Goal: Information Seeking & Learning: Learn about a topic

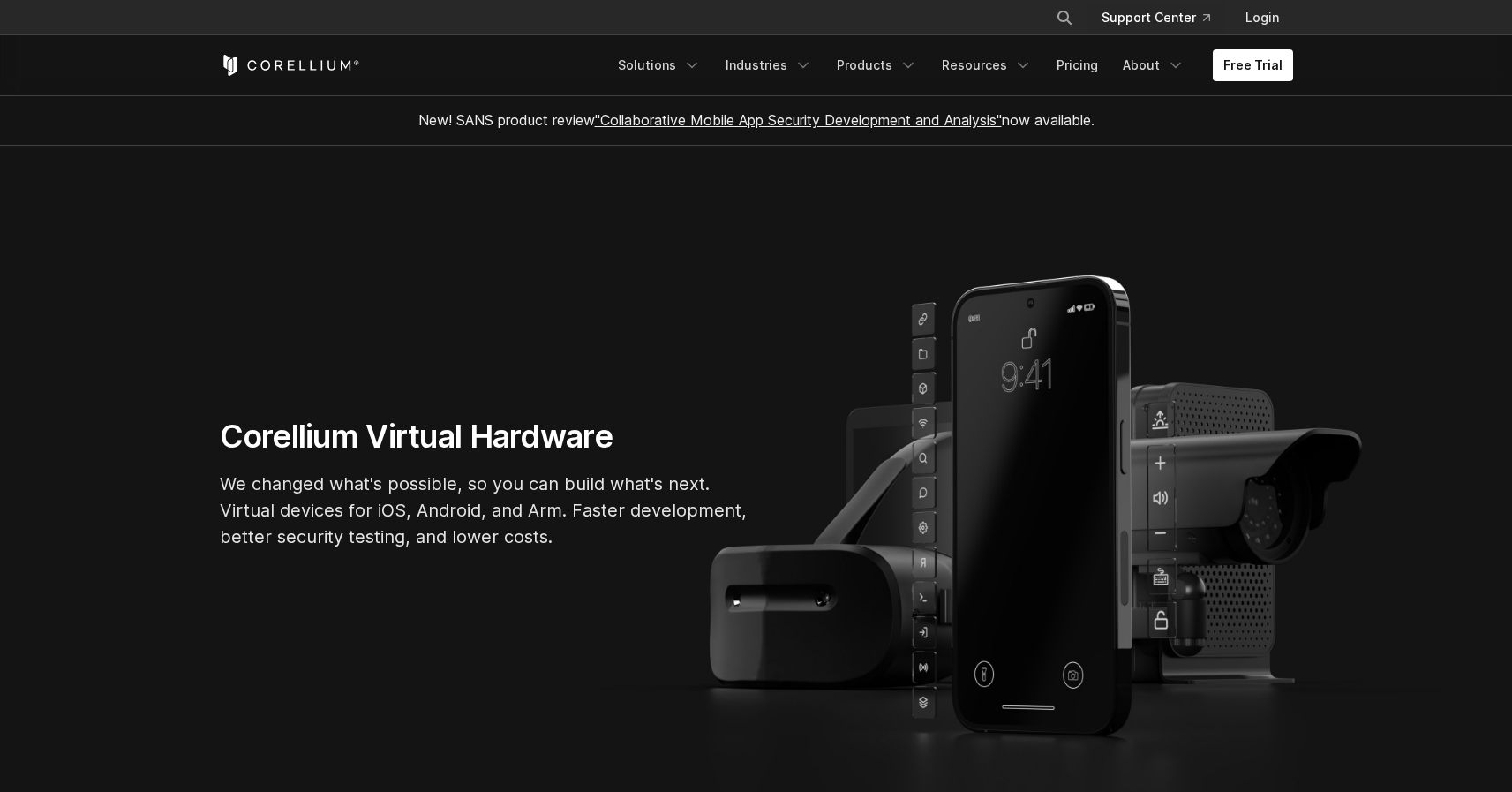
click at [1140, 18] on link "Support Center" at bounding box center [1155, 17] width 136 height 31
click at [682, 63] on link "Solutions" at bounding box center [658, 65] width 104 height 31
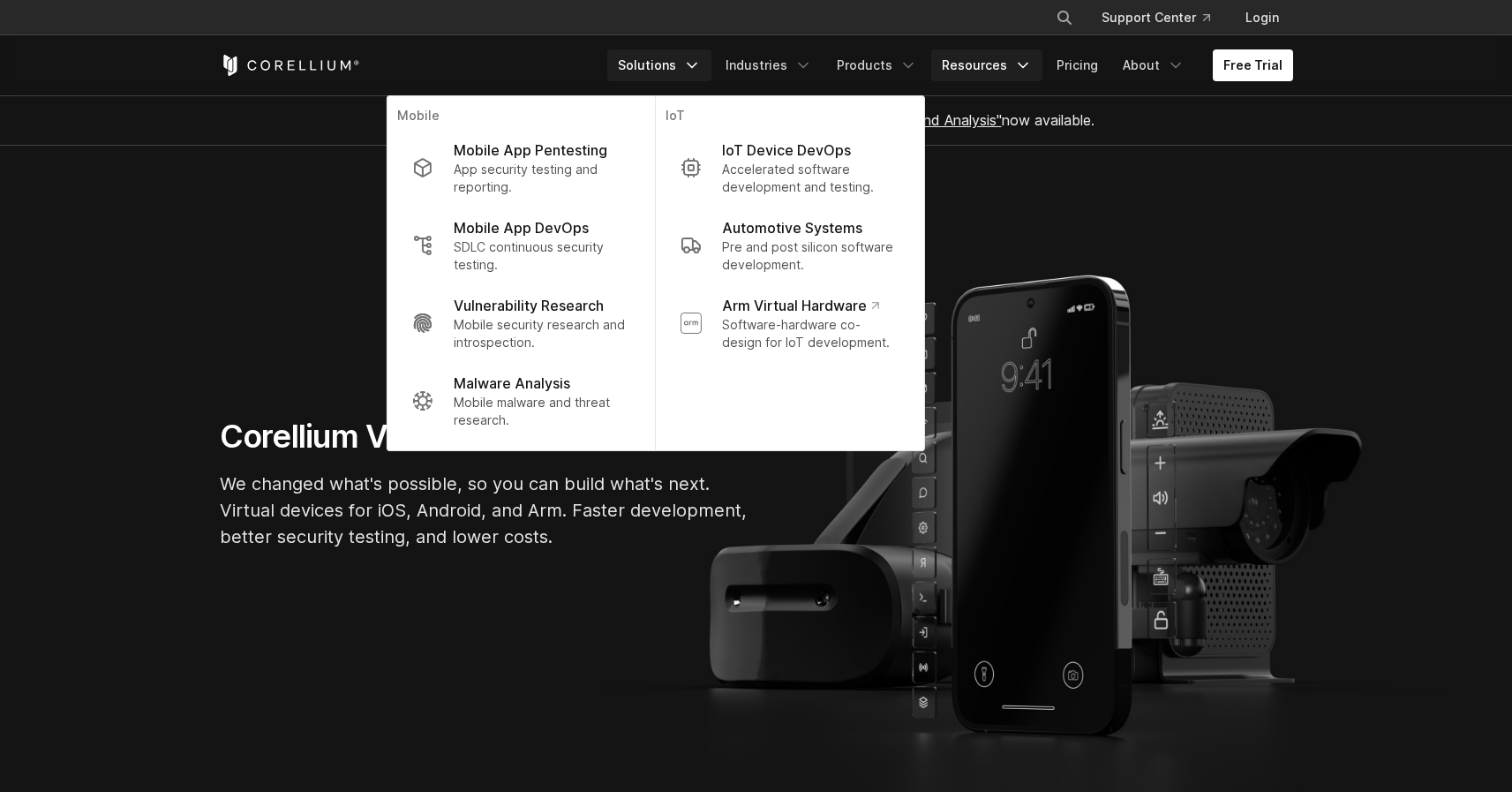
click at [1002, 63] on link "Resources" at bounding box center [986, 65] width 112 height 31
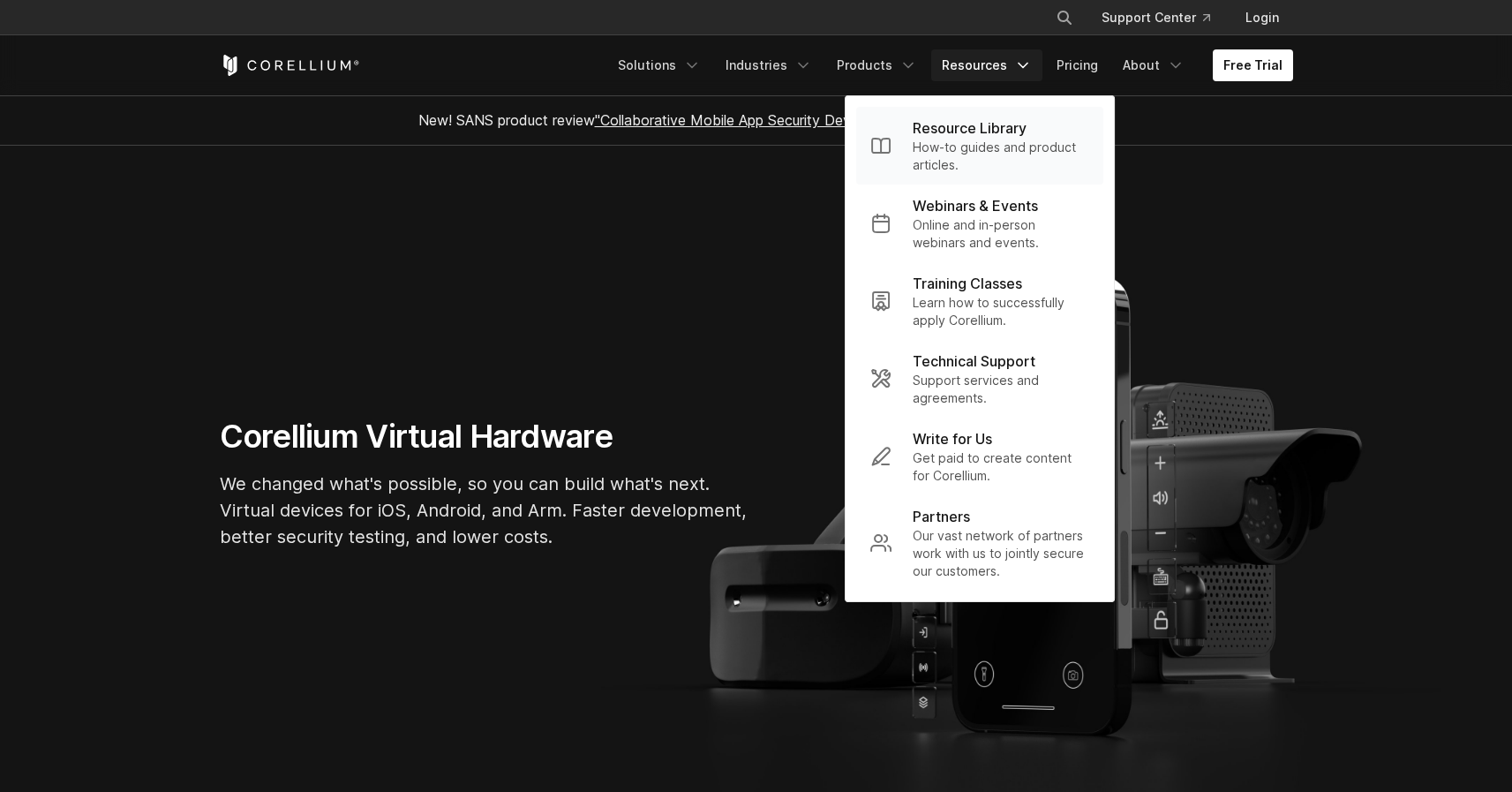
click at [999, 120] on p "Resource Library" at bounding box center [969, 128] width 114 height 21
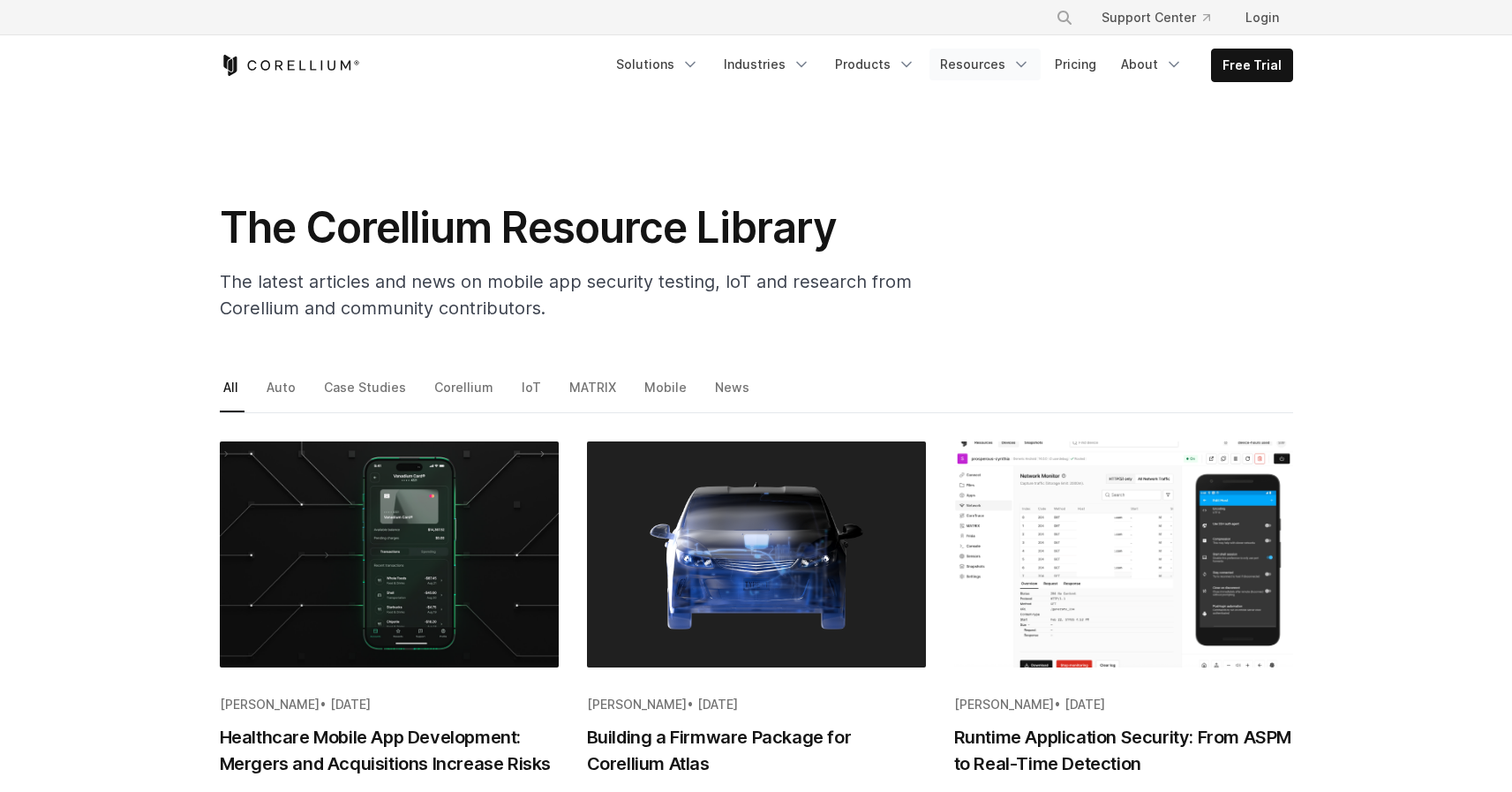
click at [973, 69] on link "Resources" at bounding box center [984, 64] width 112 height 31
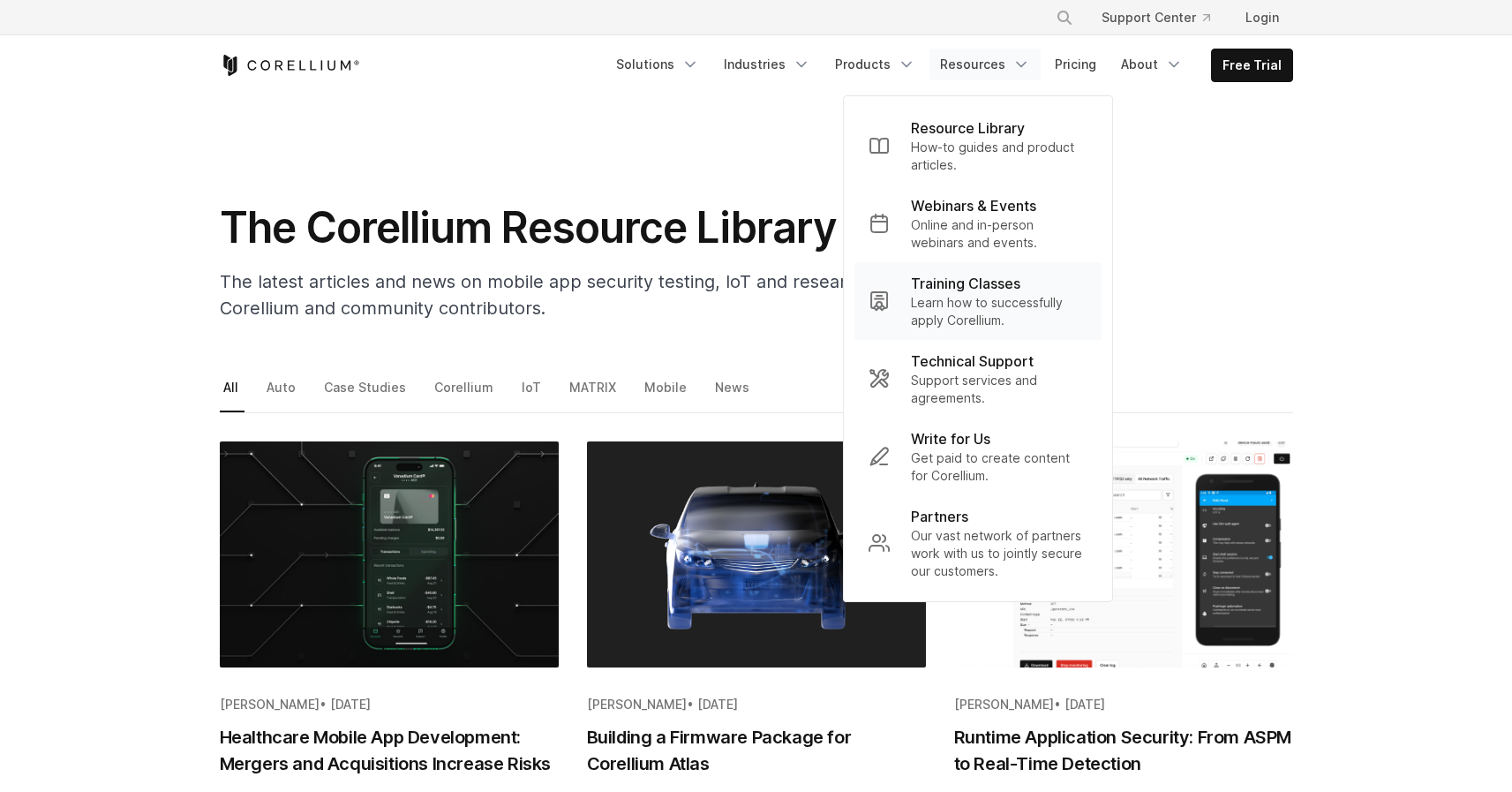
click at [977, 281] on p "Training Classes" at bounding box center [965, 283] width 110 height 21
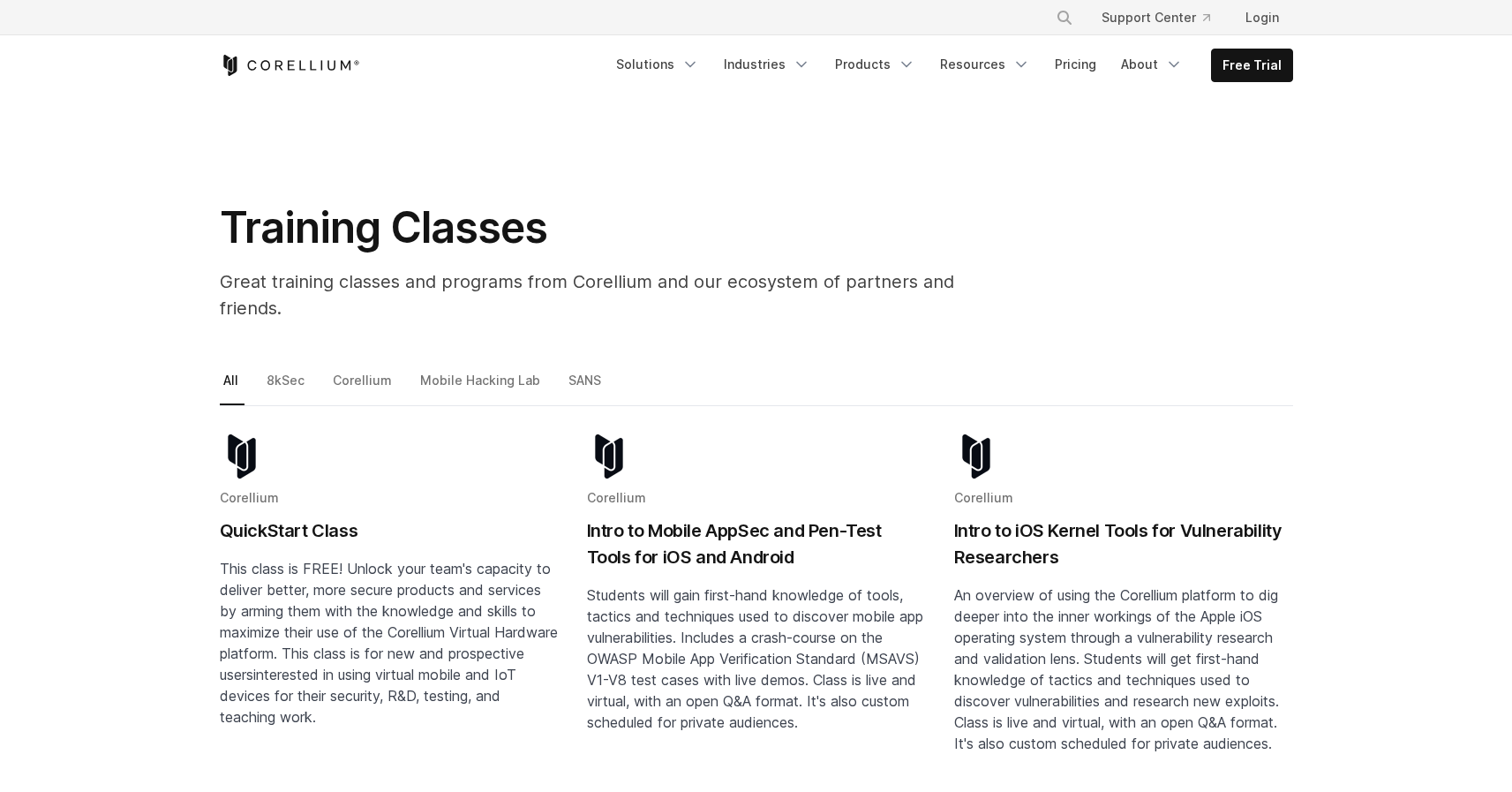
click at [822, 517] on h2 "Intro to Mobile AppSec and Pen-Test Tools for iOS and Android" at bounding box center [756, 544] width 339 height 53
click at [972, 71] on link "Resources" at bounding box center [984, 64] width 112 height 31
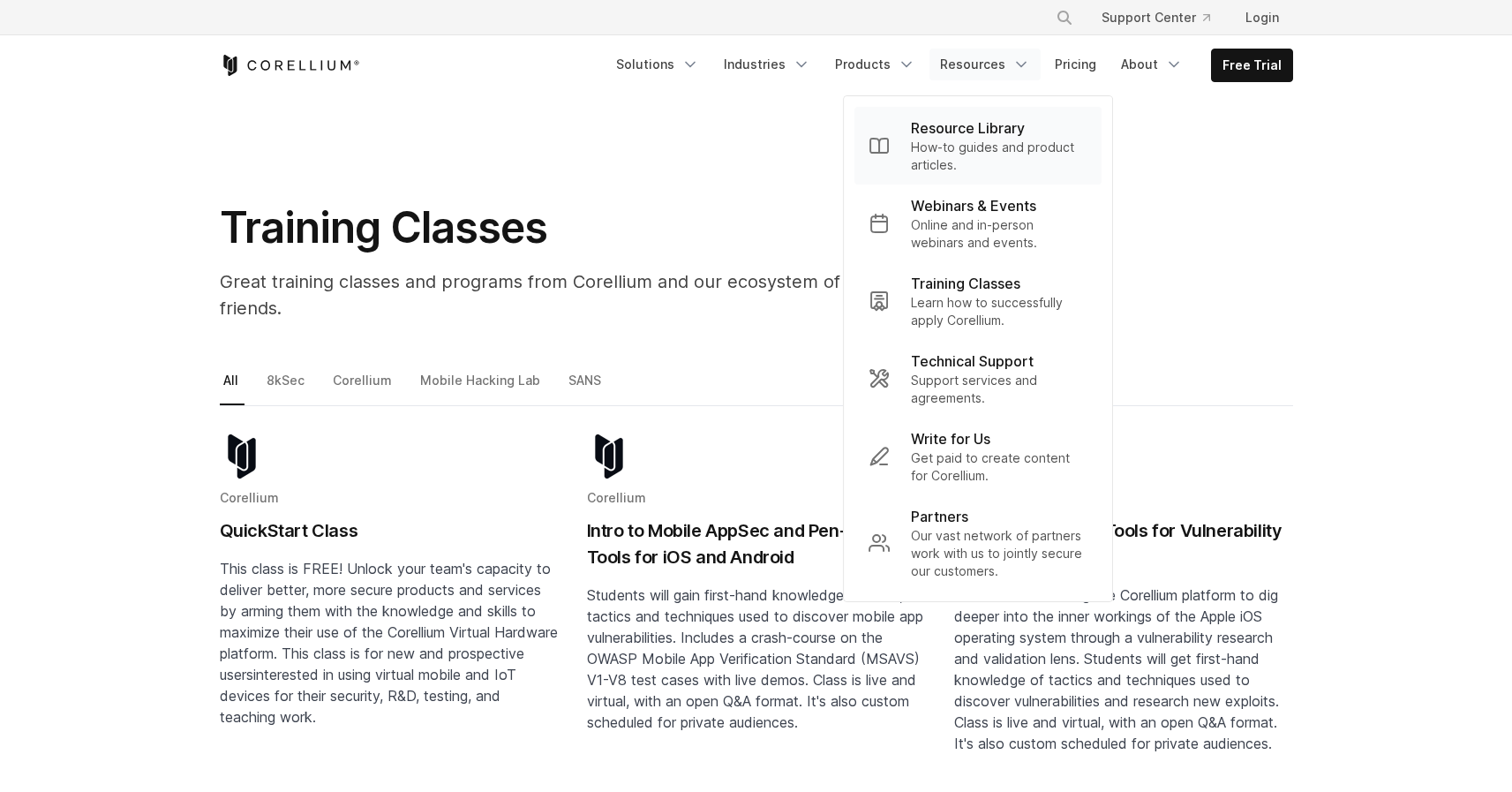
click at [986, 130] on p "Resource Library" at bounding box center [967, 128] width 114 height 21
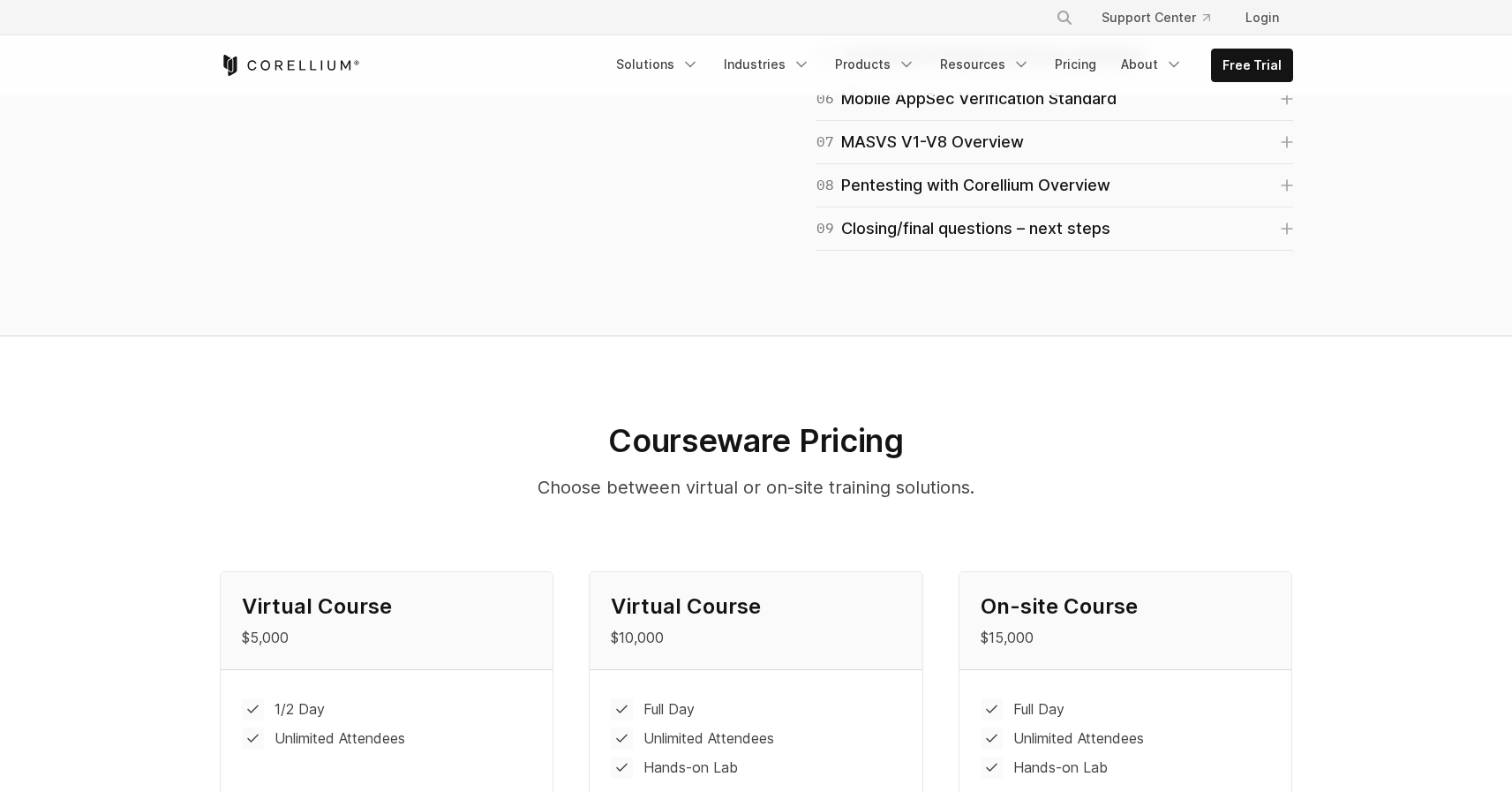
scroll to position [1545, 0]
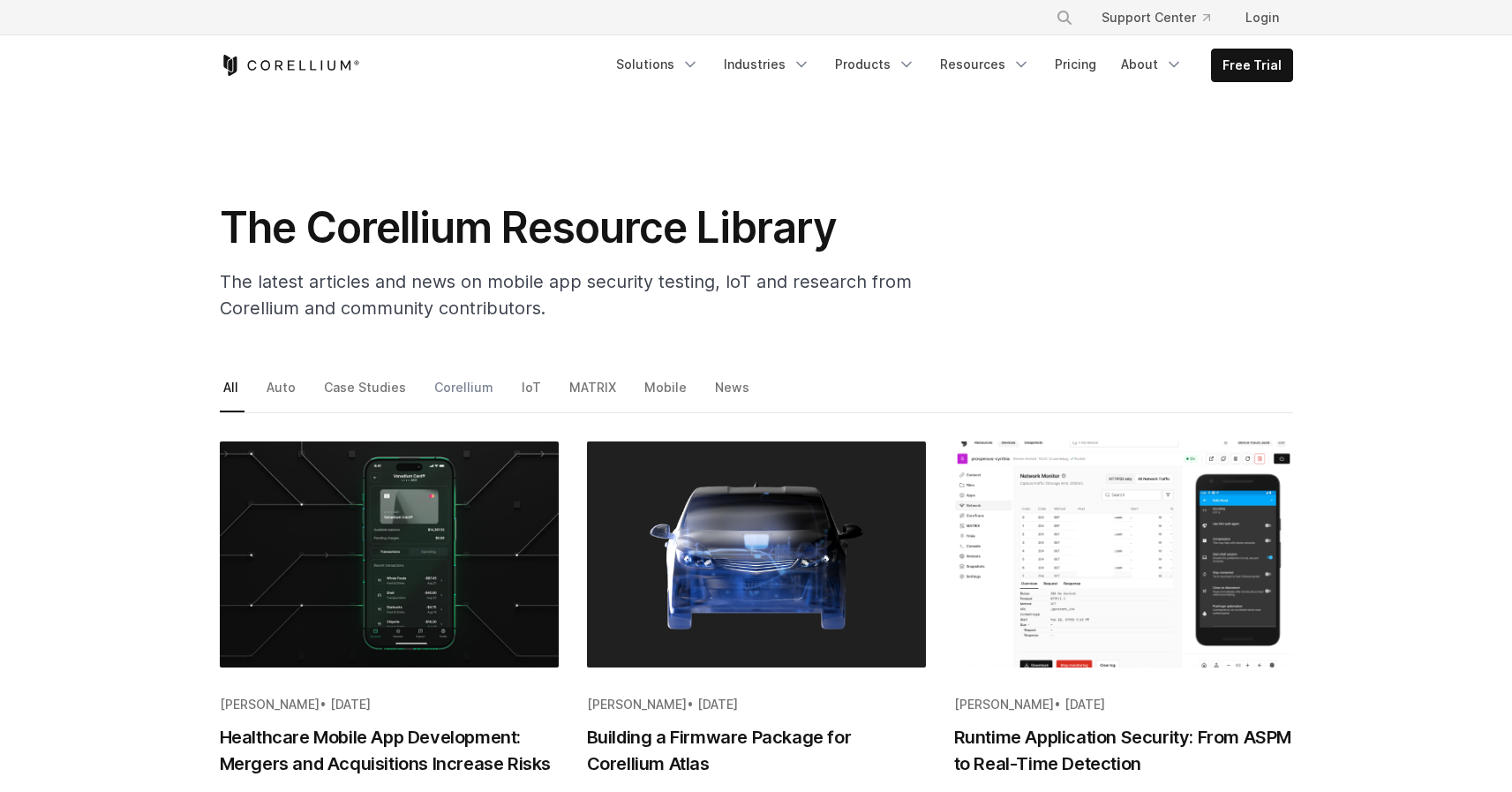
click at [457, 386] on link "Corellium" at bounding box center [465, 393] width 69 height 37
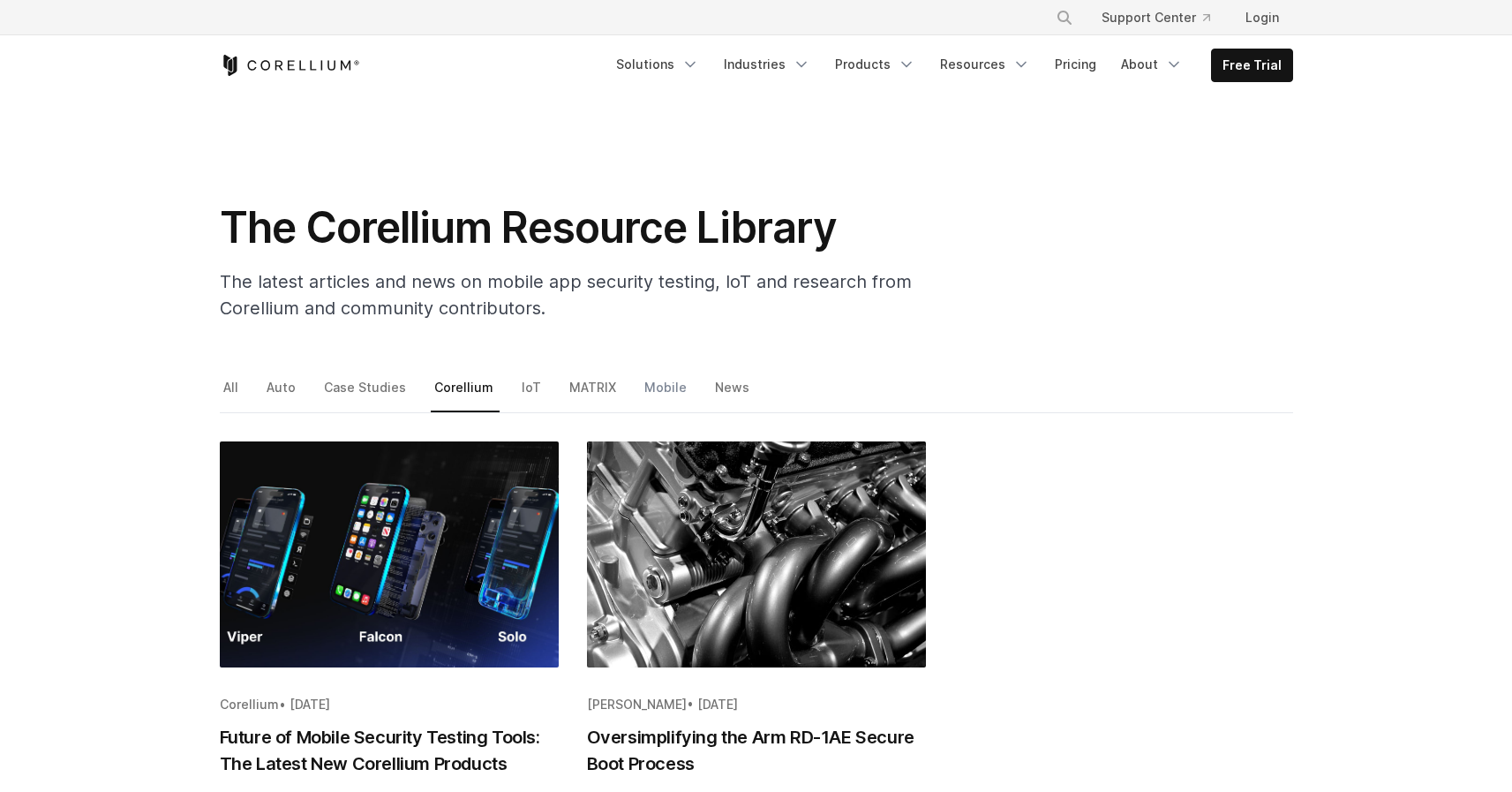
click at [655, 385] on link "Mobile" at bounding box center [667, 393] width 52 height 37
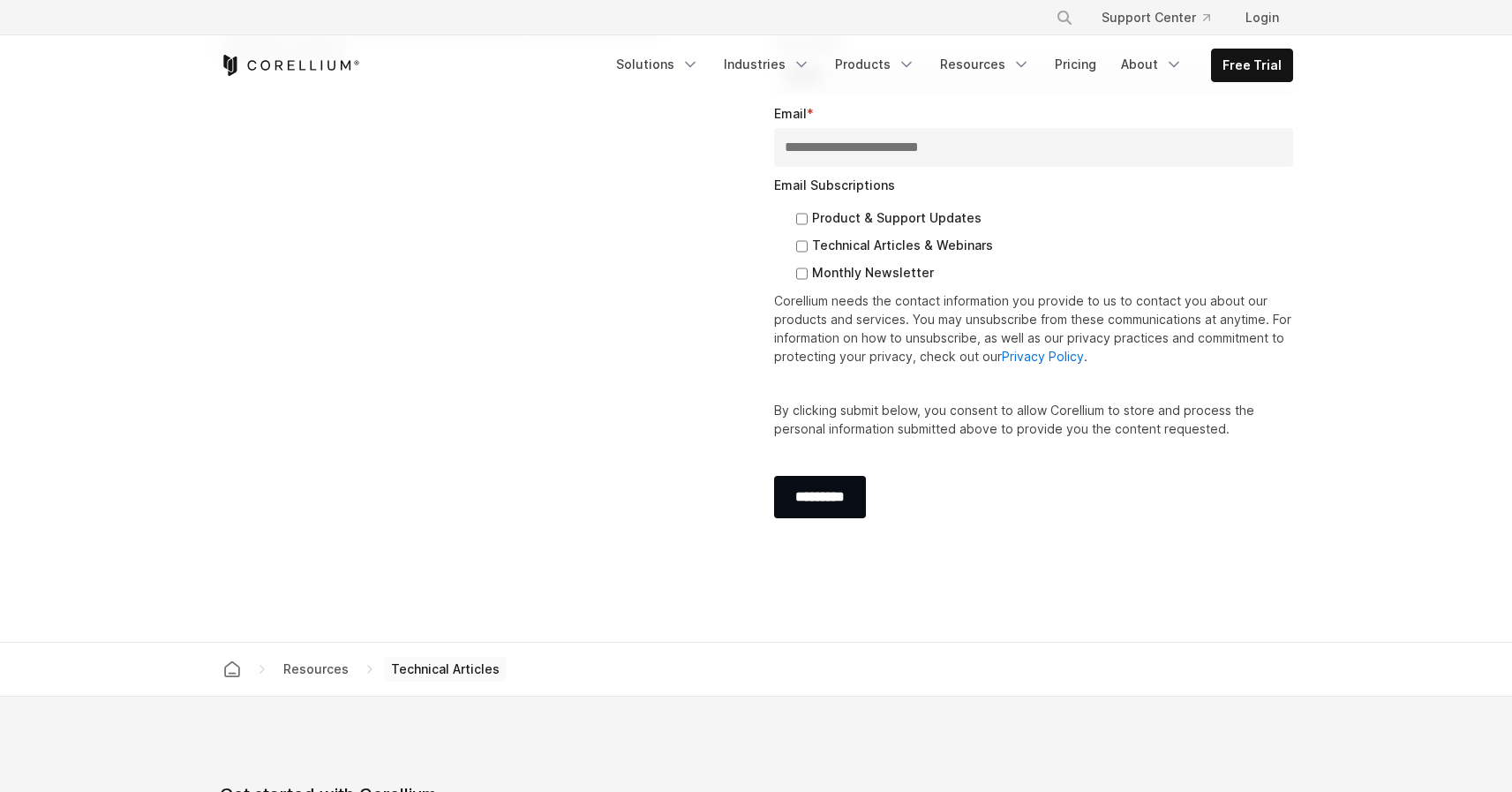
scroll to position [2520, 0]
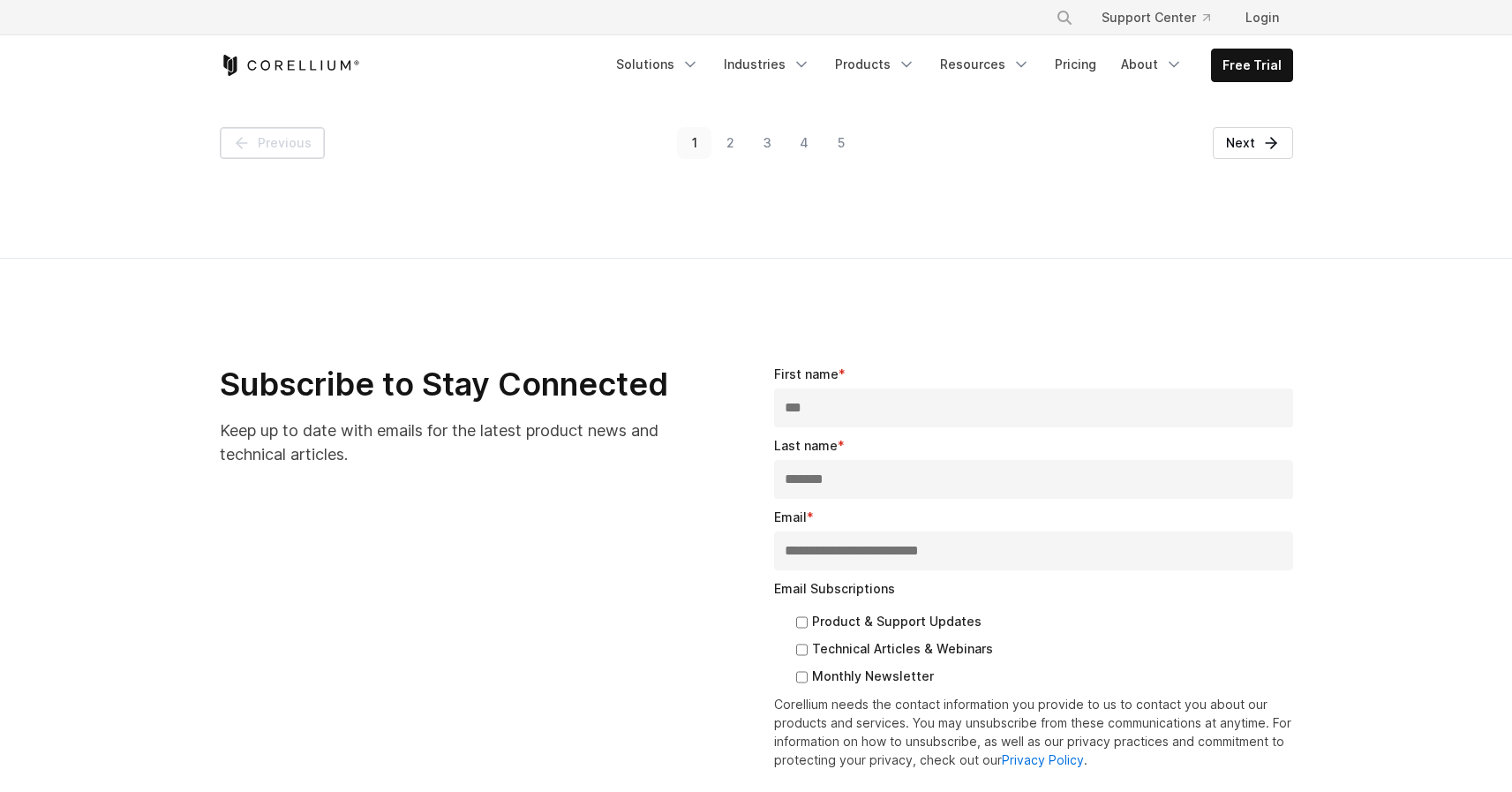
click at [842, 147] on link "5" at bounding box center [841, 142] width 36 height 31
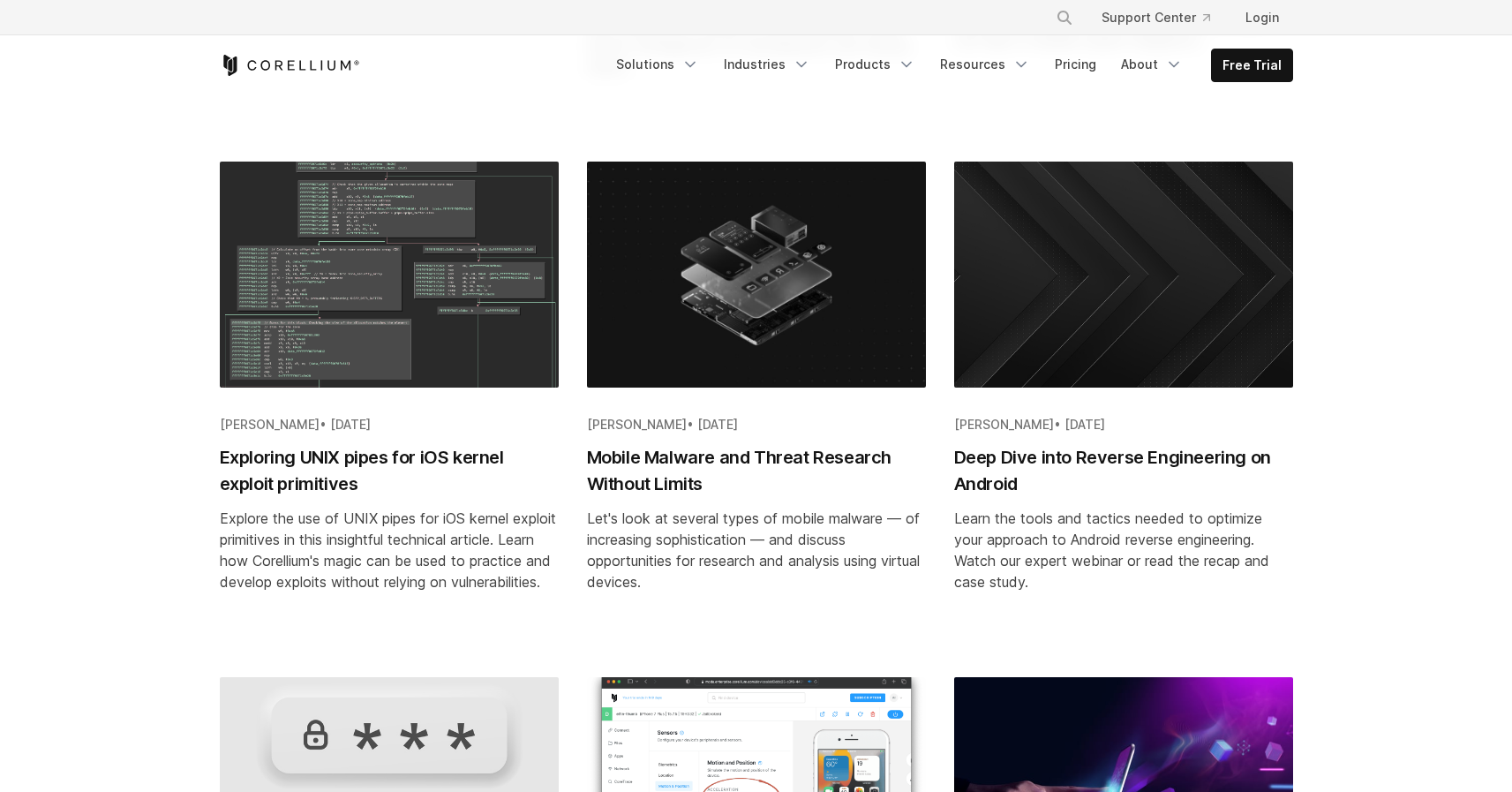
scroll to position [1916, 0]
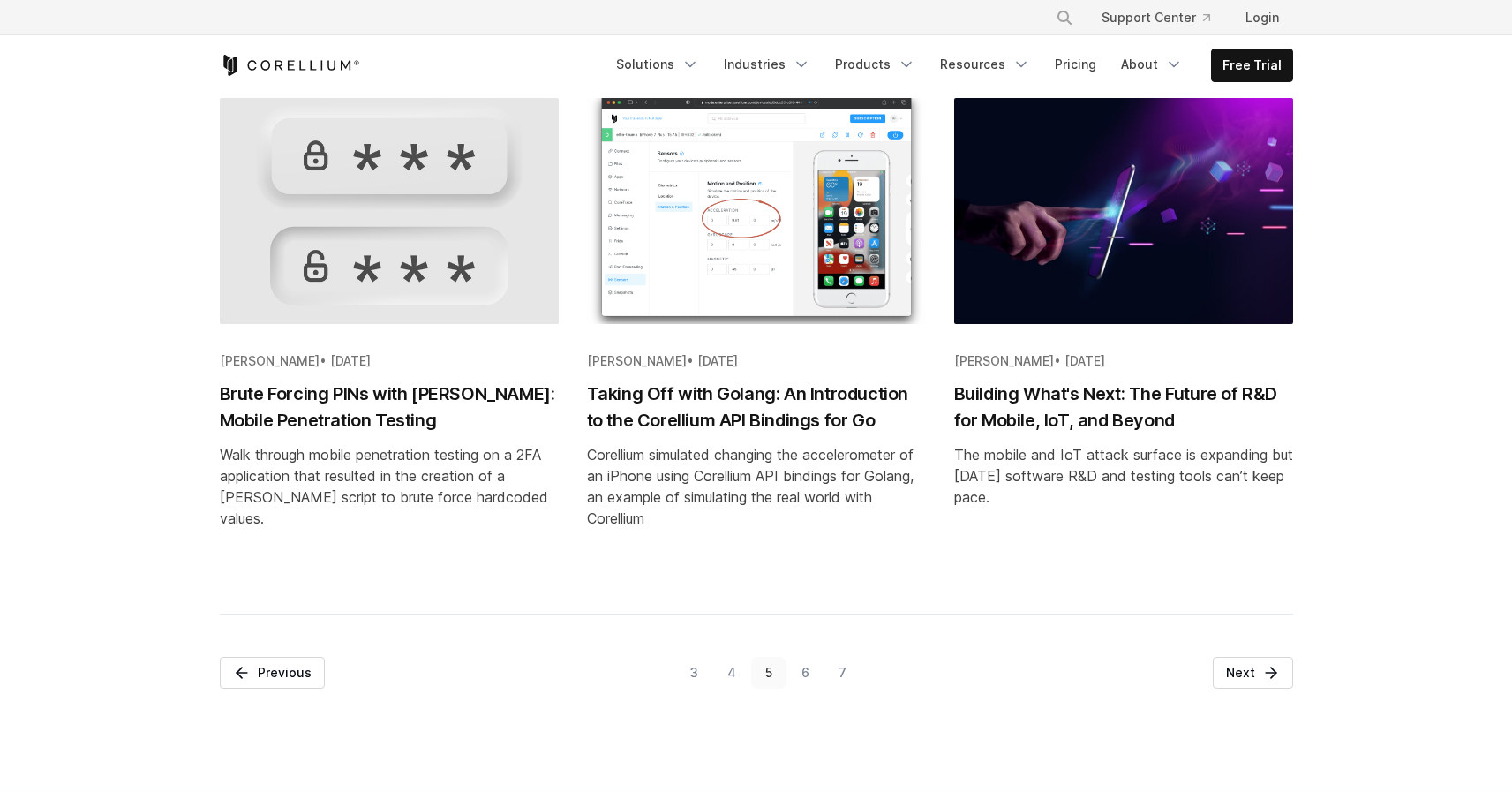
click at [842, 689] on link "7" at bounding box center [841, 672] width 37 height 31
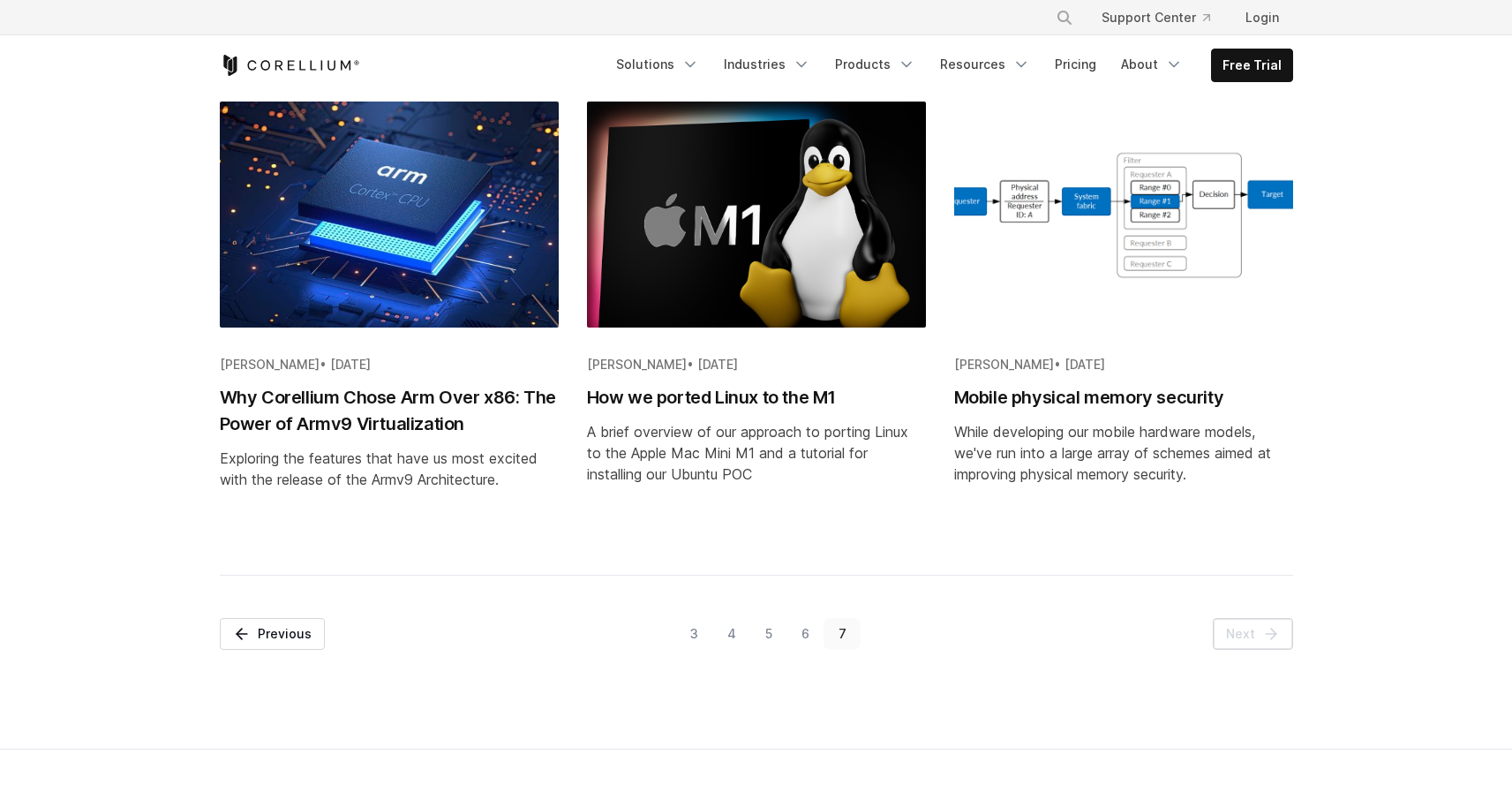
scroll to position [2025, 0]
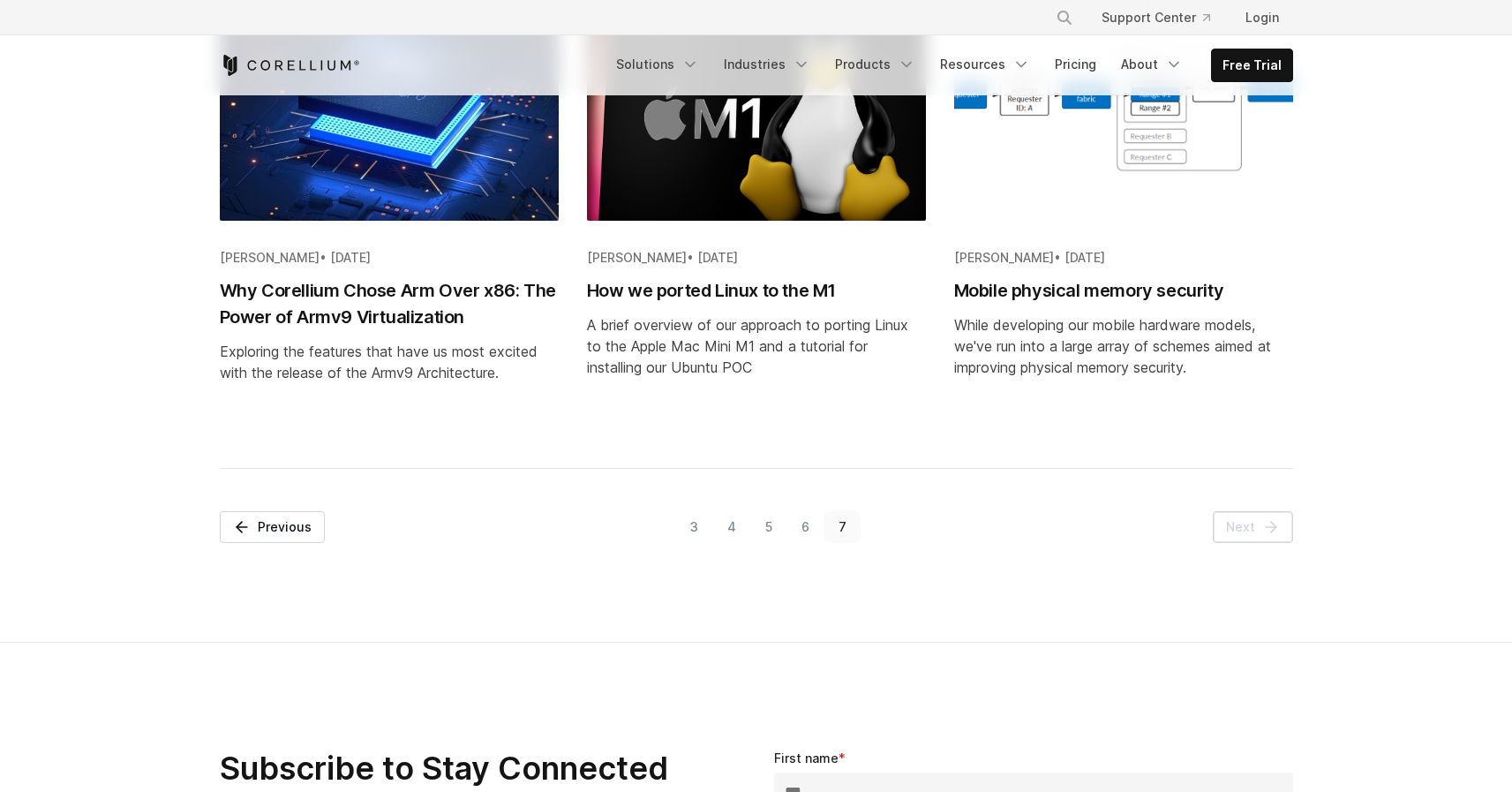
click at [797, 543] on link "6" at bounding box center [804, 527] width 37 height 31
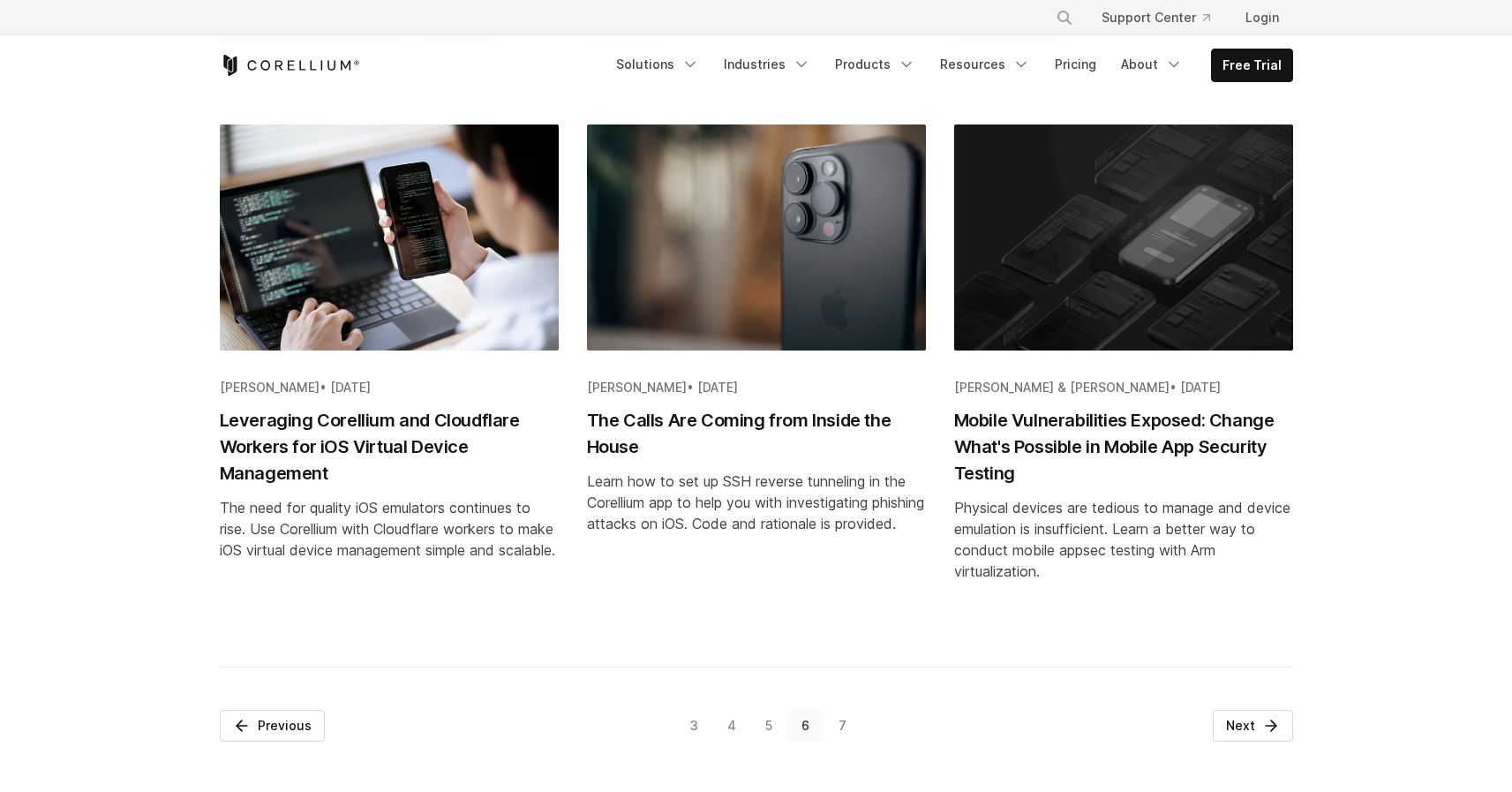
scroll to position [1909, 0]
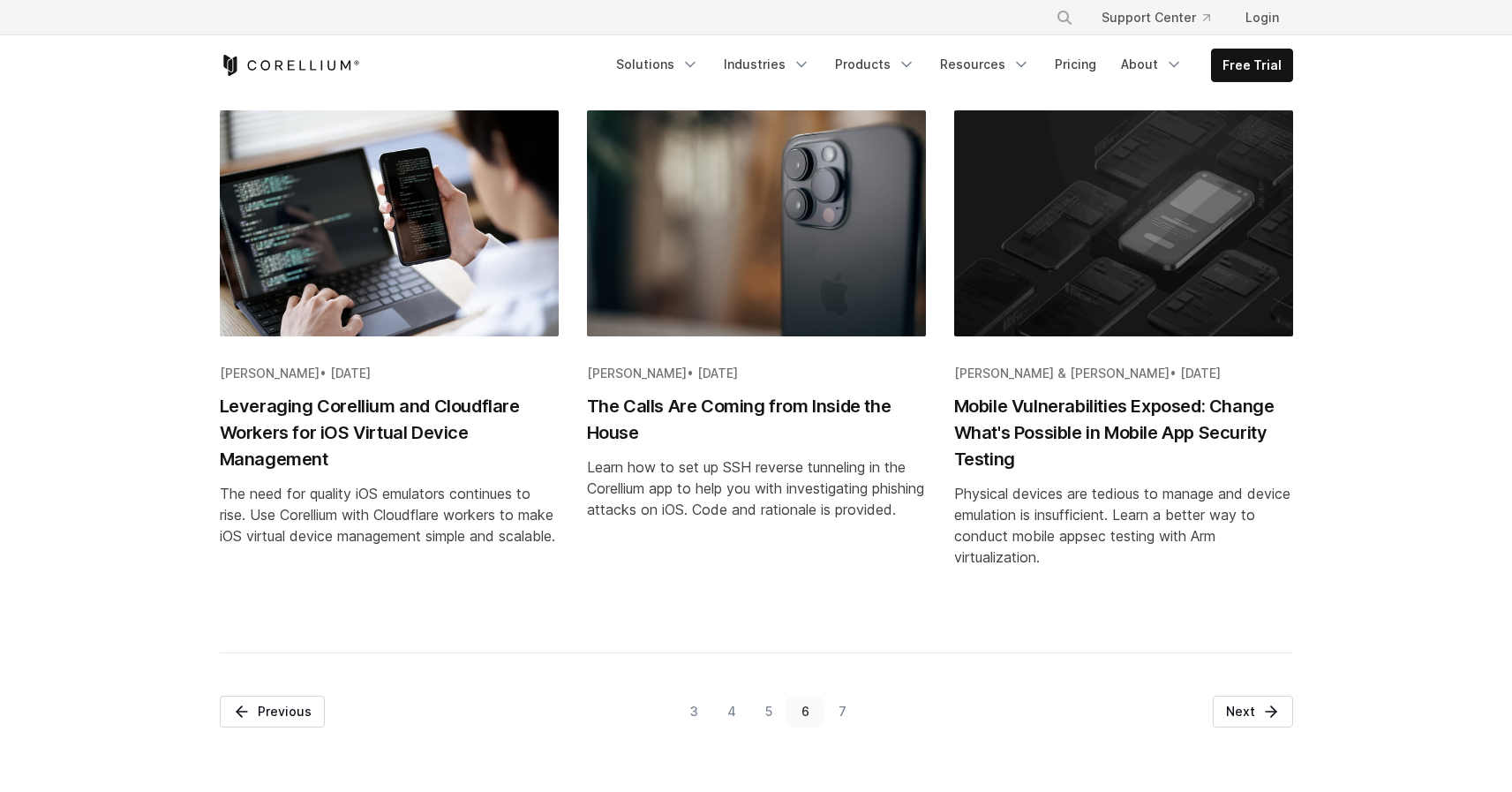
click at [773, 713] on link "5" at bounding box center [769, 711] width 36 height 31
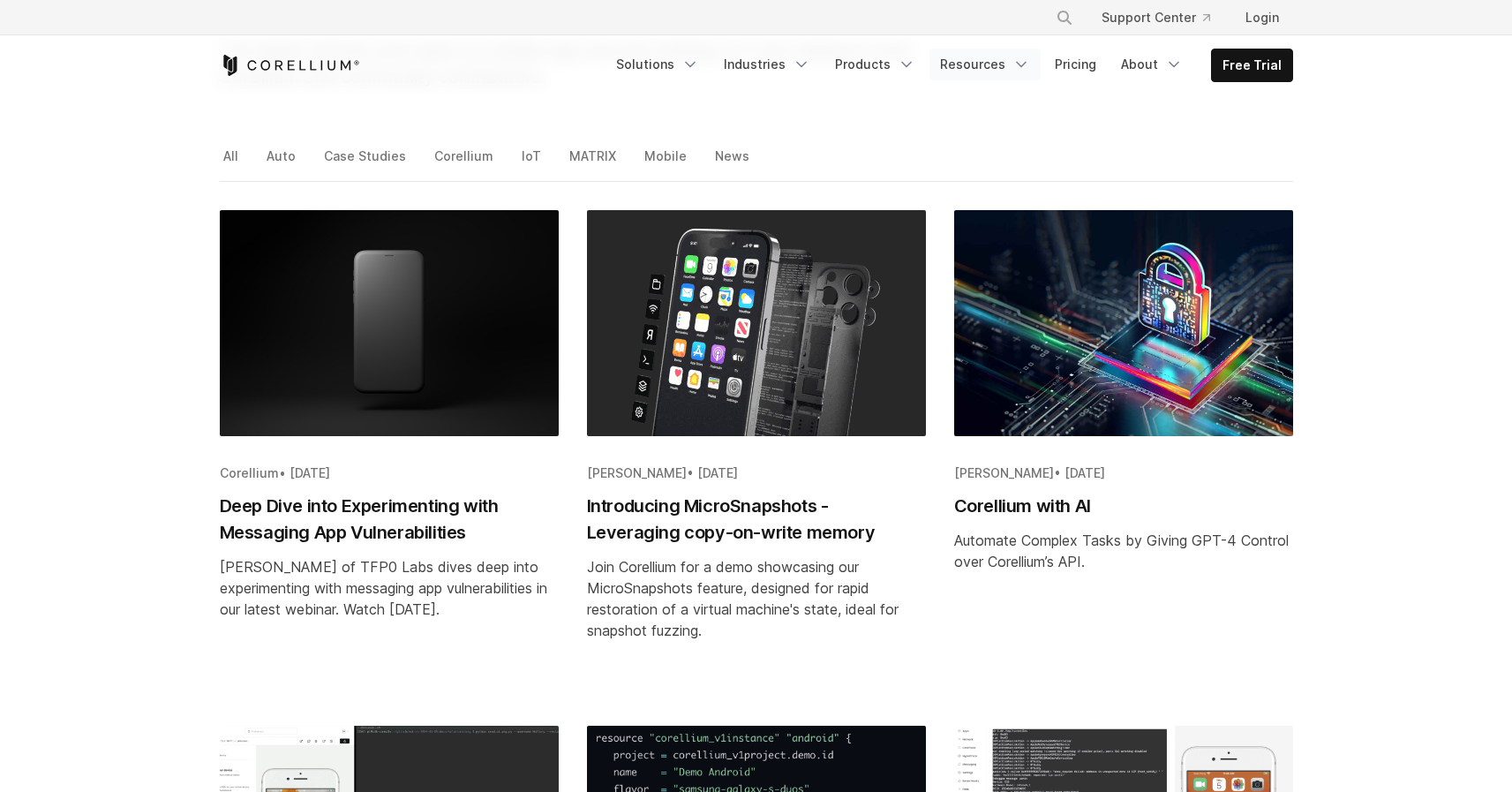
scroll to position [227, 0]
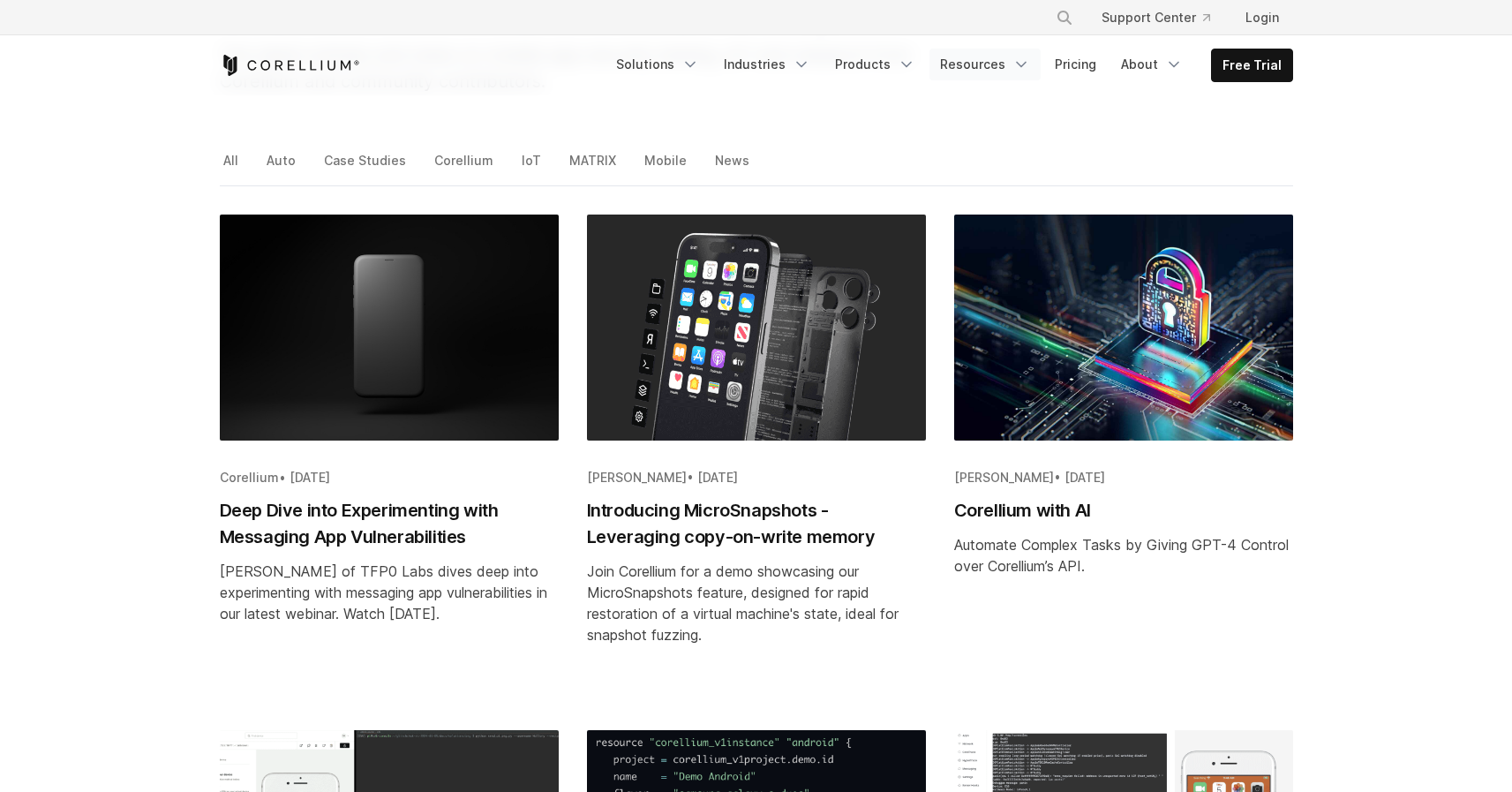
click at [987, 72] on link "Resources" at bounding box center [984, 64] width 112 height 31
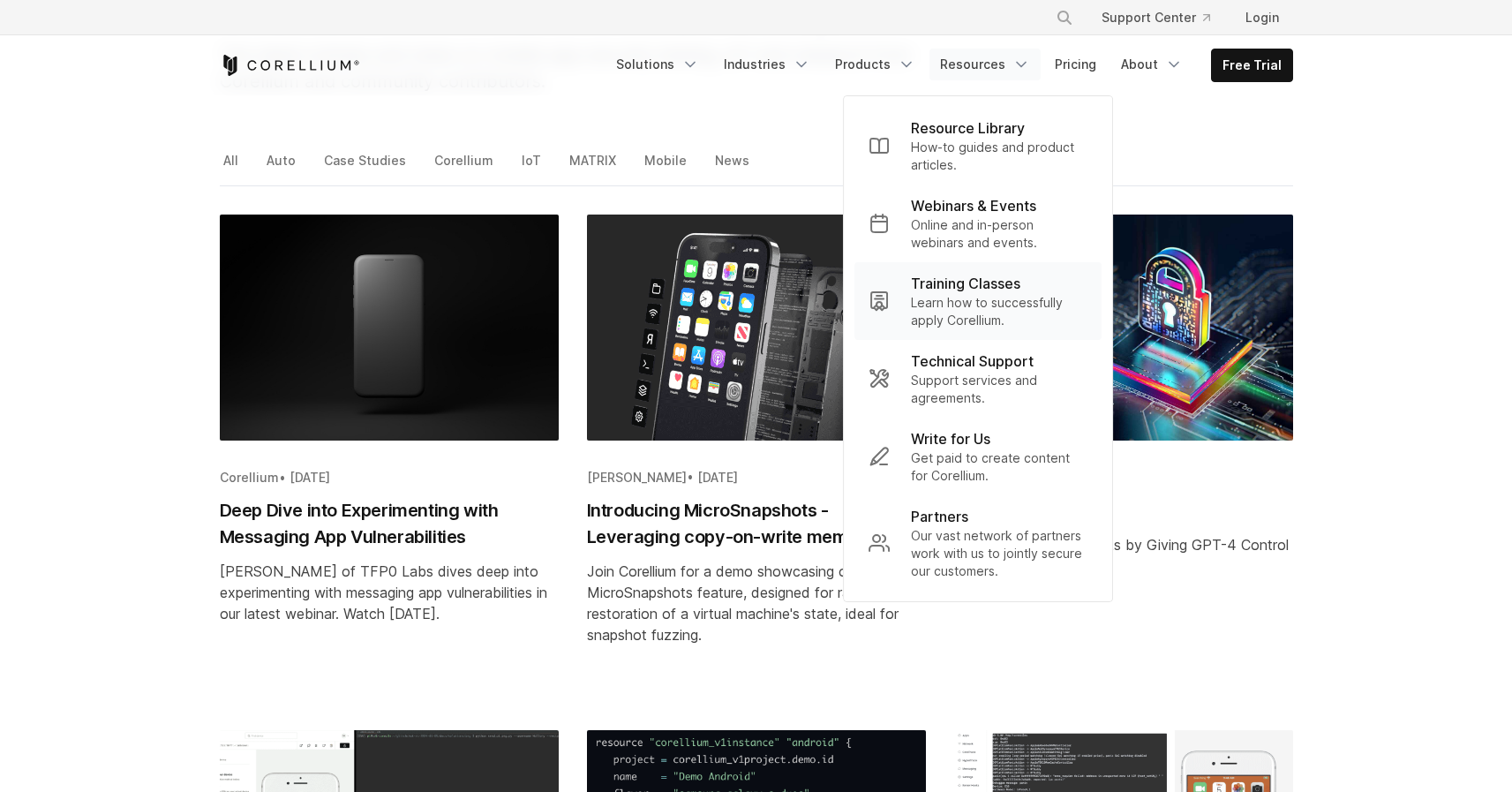
click at [982, 299] on p "Learn how to successfully apply Corellium." at bounding box center [999, 311] width 176 height 35
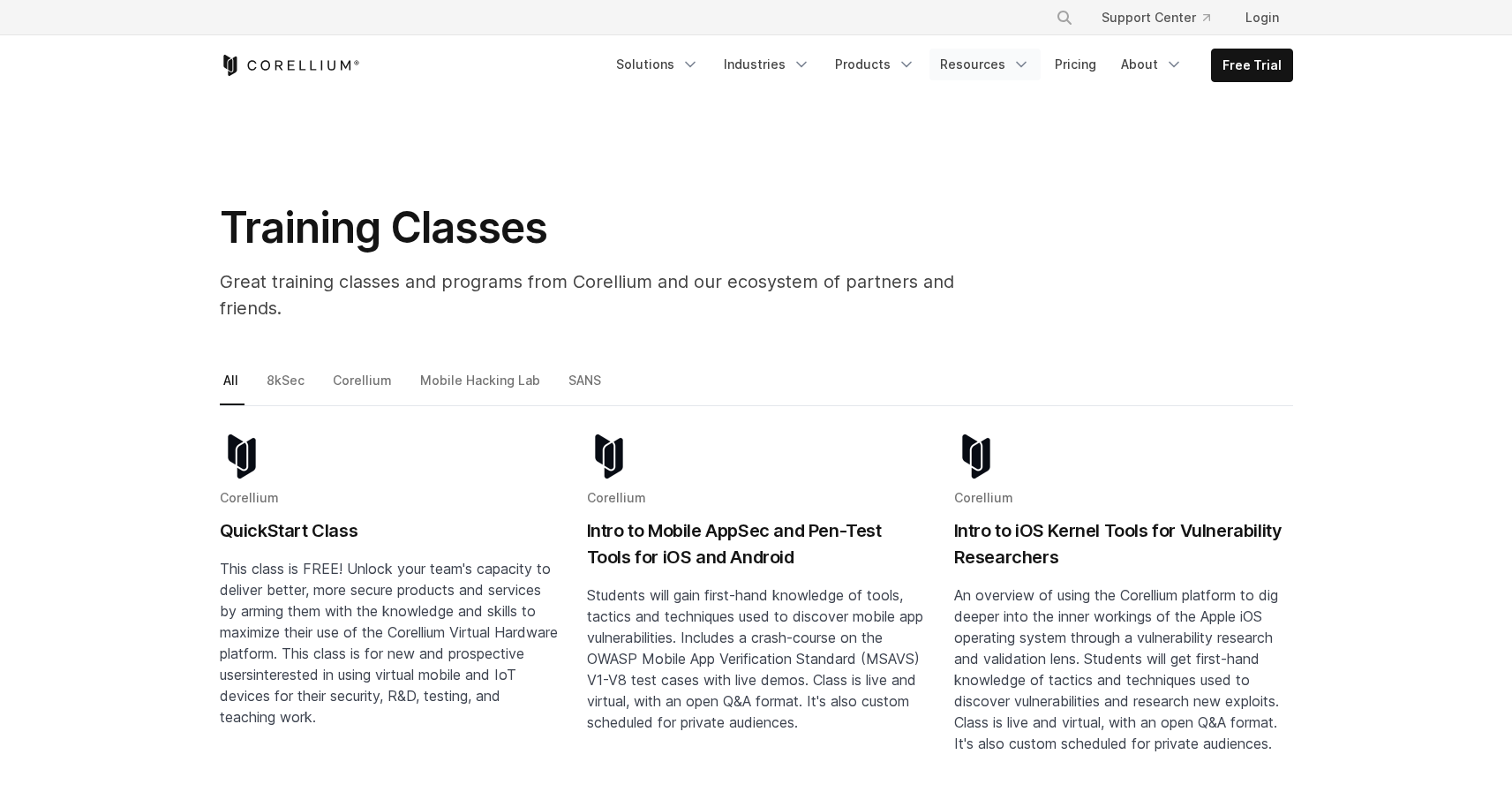
click at [988, 63] on link "Resources" at bounding box center [984, 64] width 112 height 31
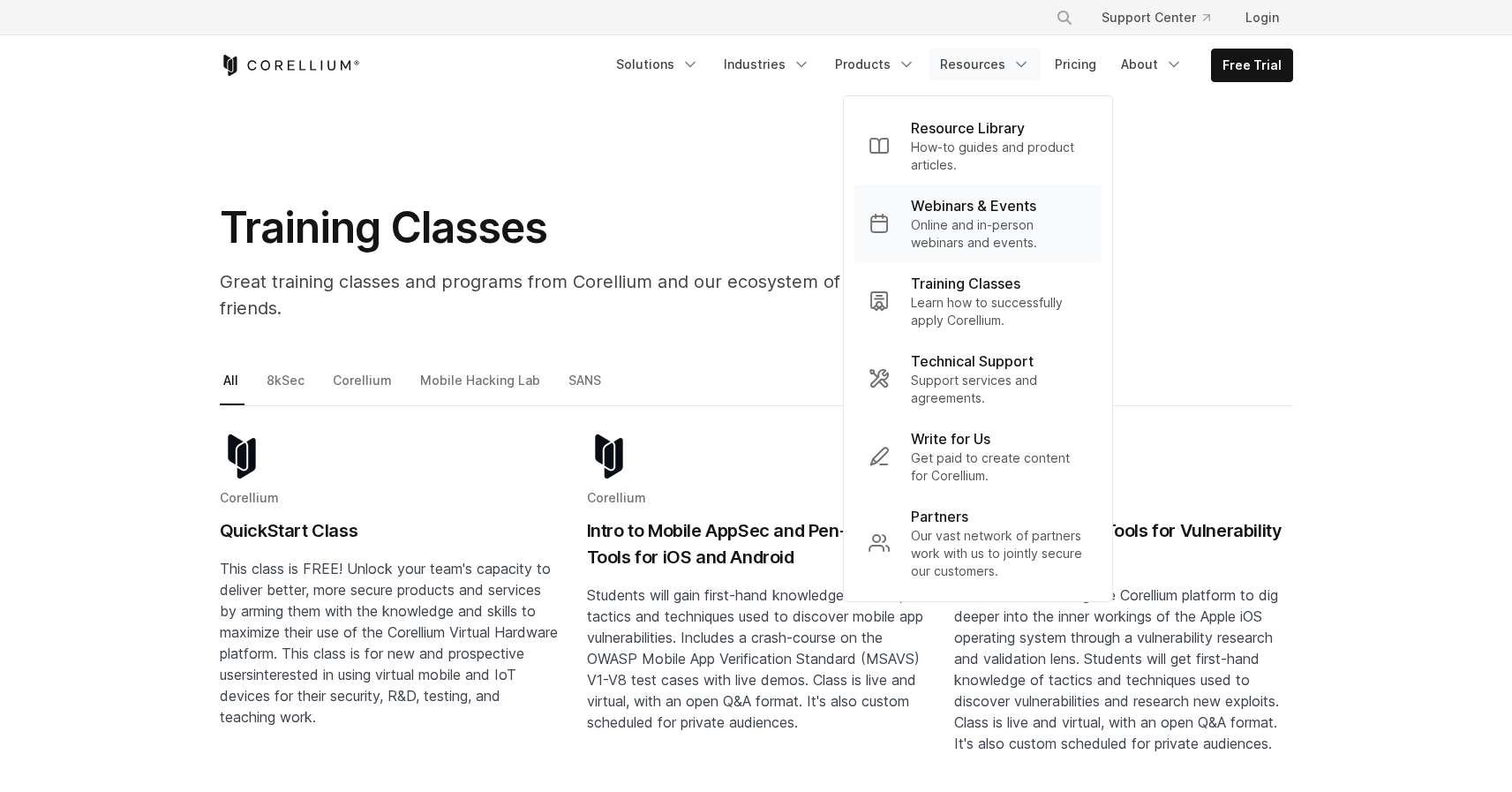
click at [1006, 206] on p "Webinars & Events" at bounding box center [973, 205] width 125 height 21
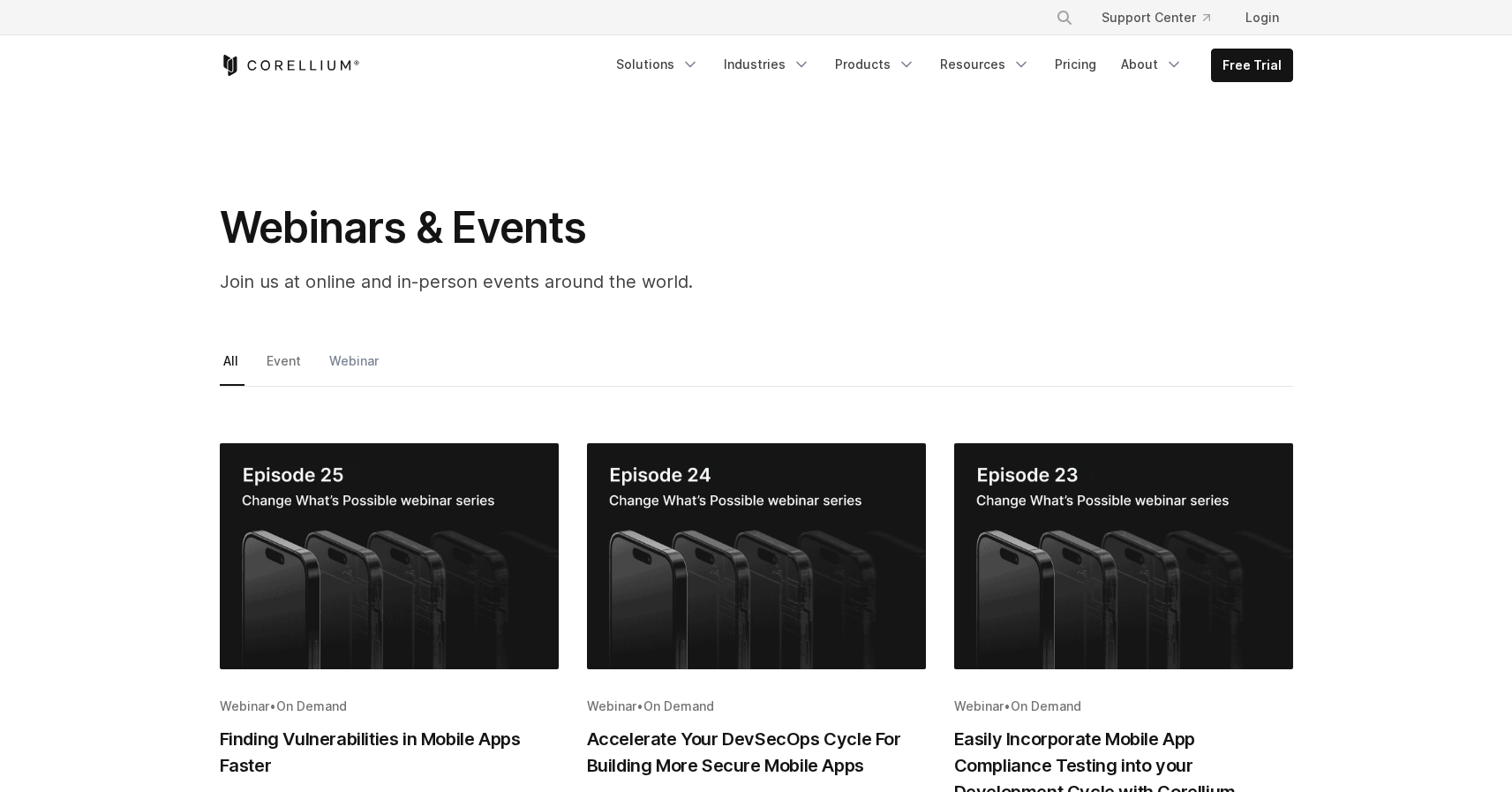
click at [345, 364] on link "Webinar" at bounding box center [355, 366] width 59 height 37
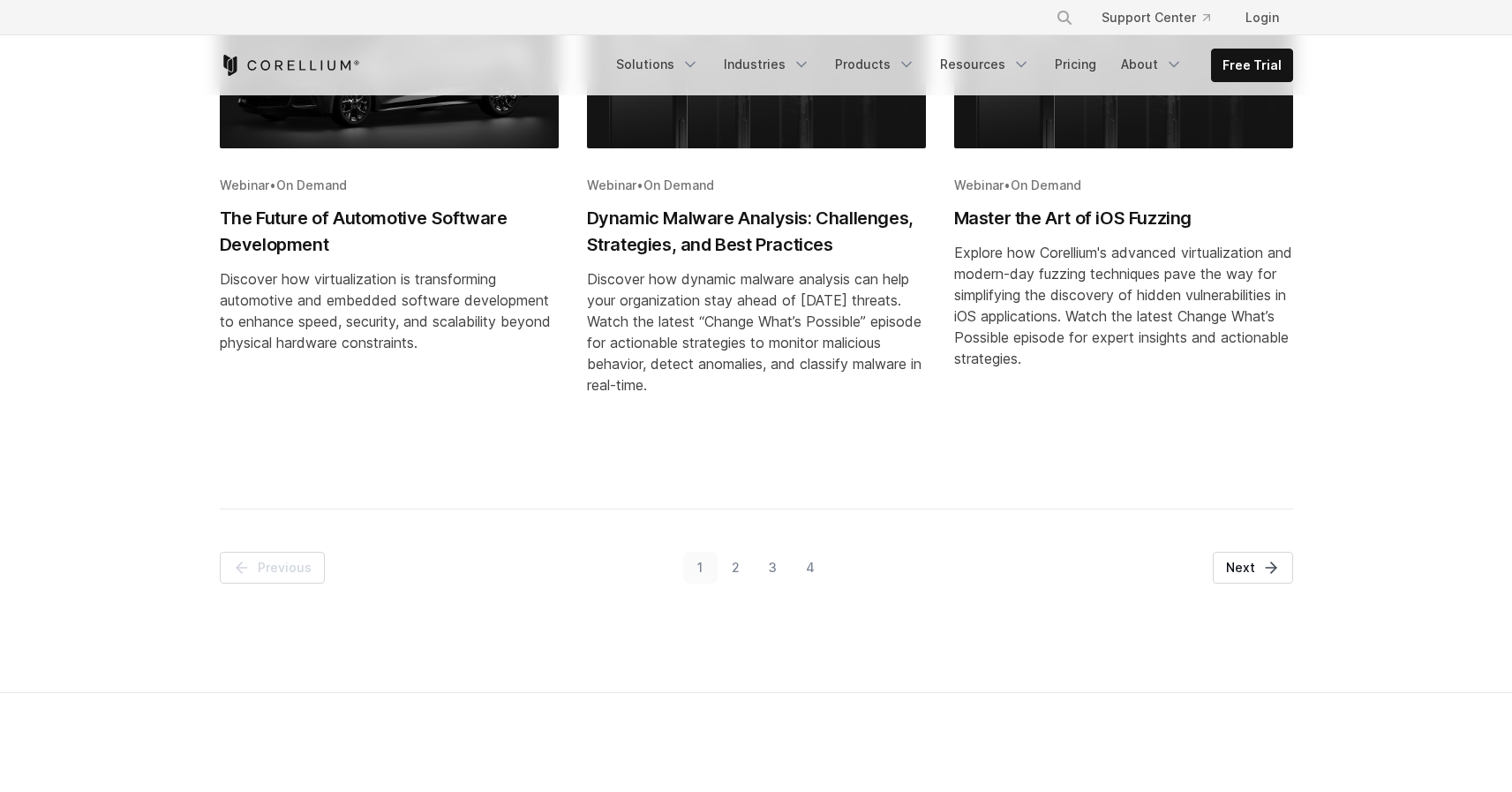
click at [777, 572] on link "3" at bounding box center [773, 567] width 37 height 31
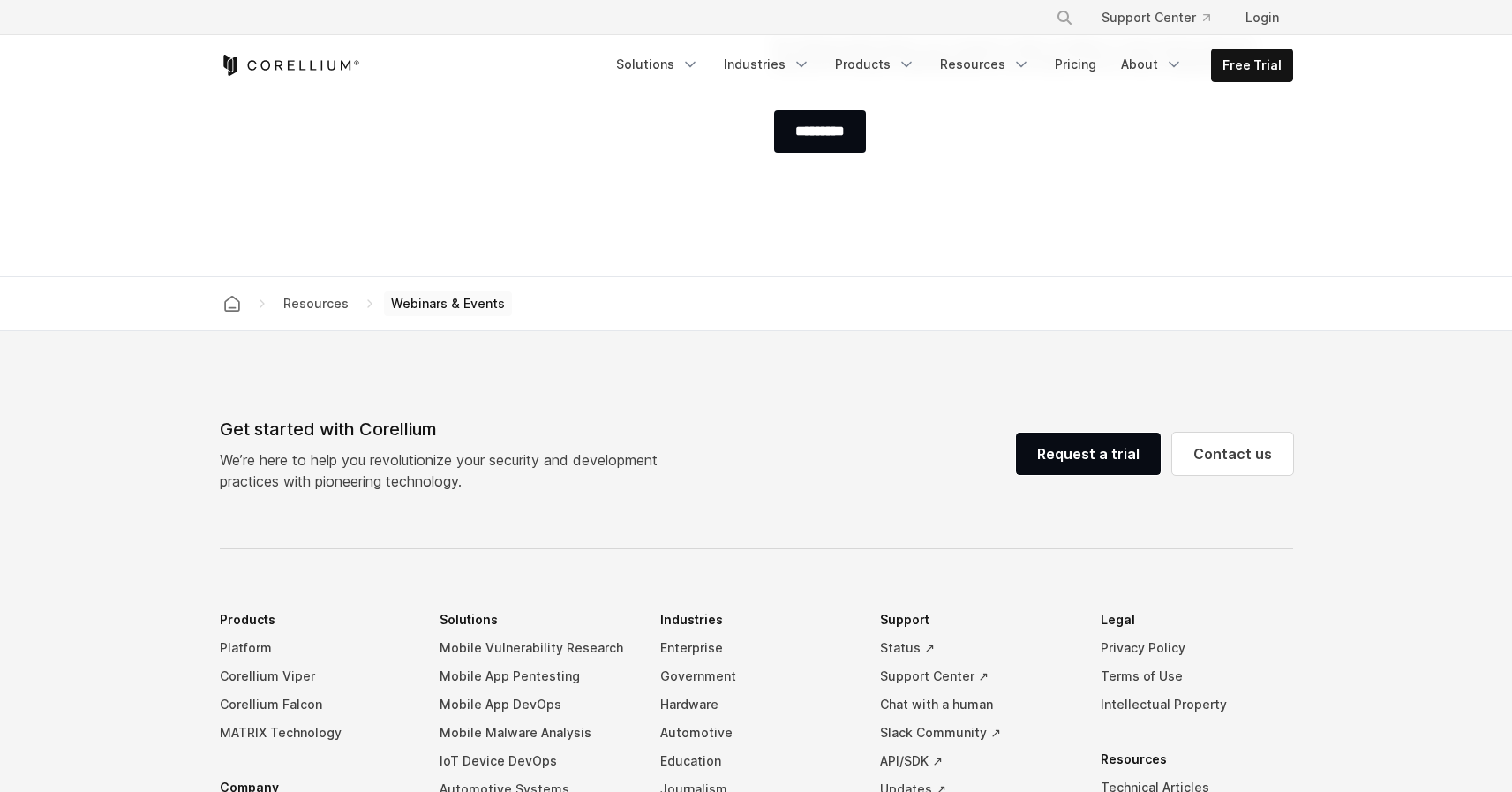
scroll to position [1671, 0]
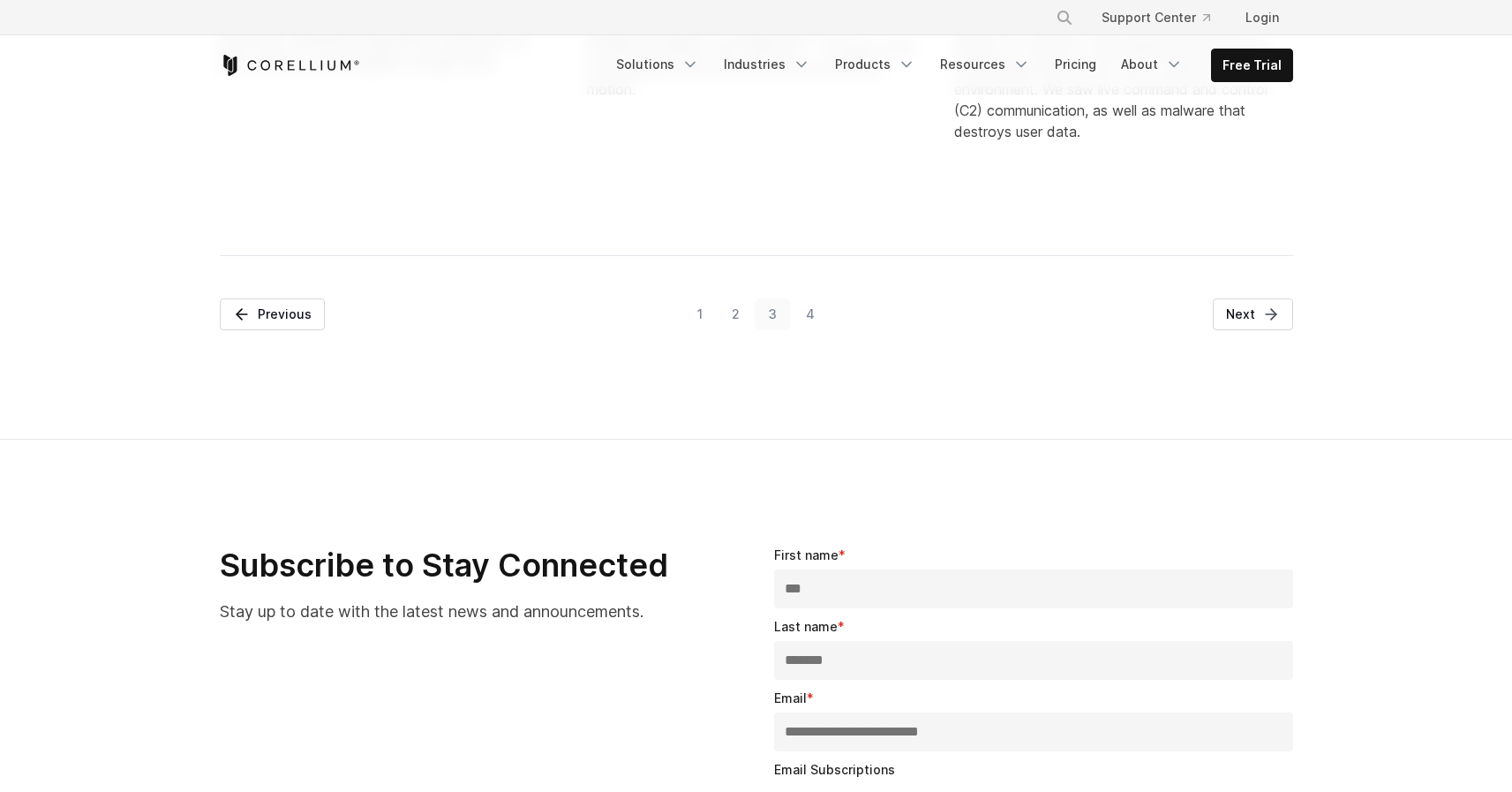
click at [814, 321] on link "4" at bounding box center [810, 314] width 38 height 31
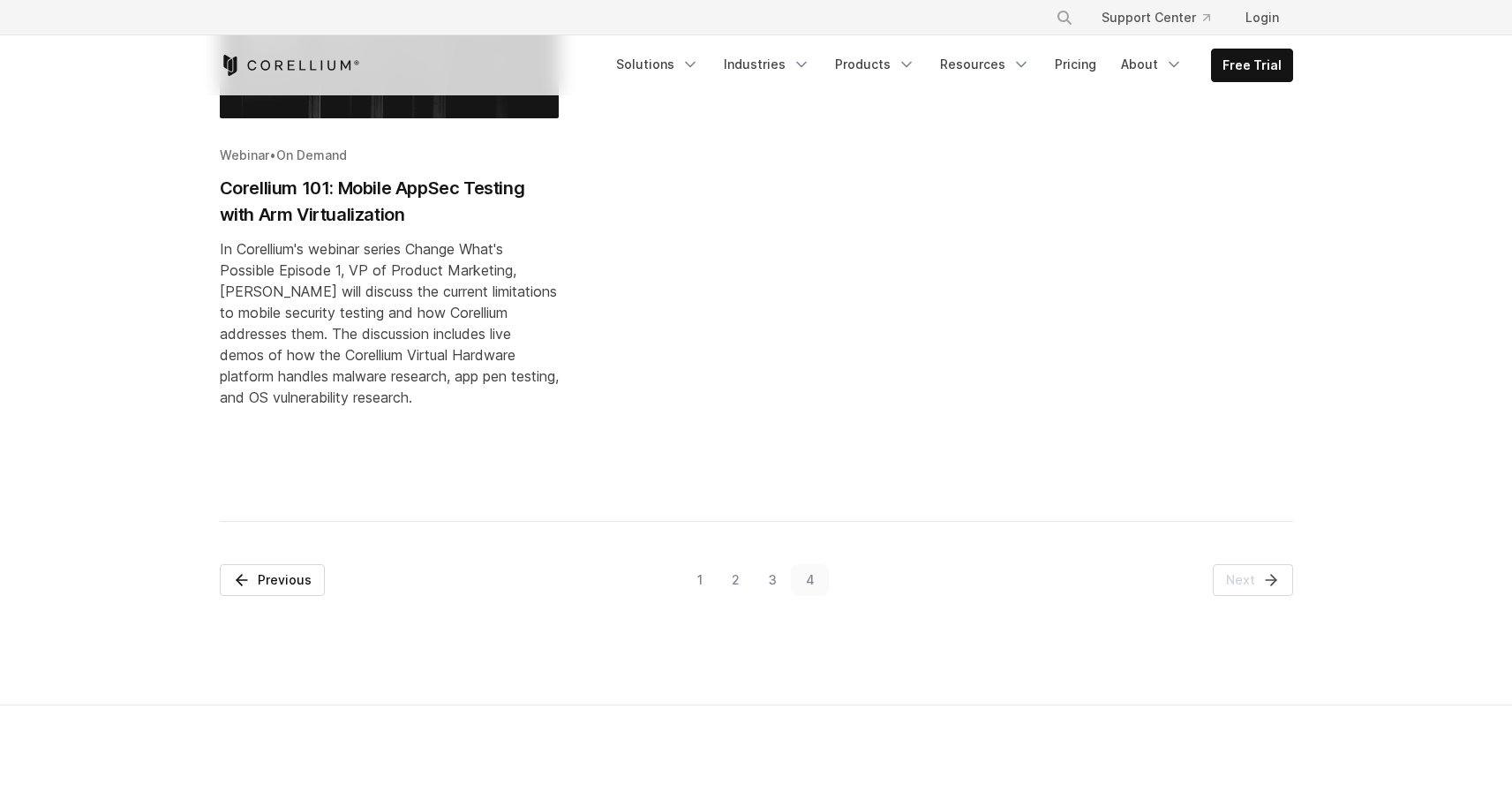
scroll to position [1174, 0]
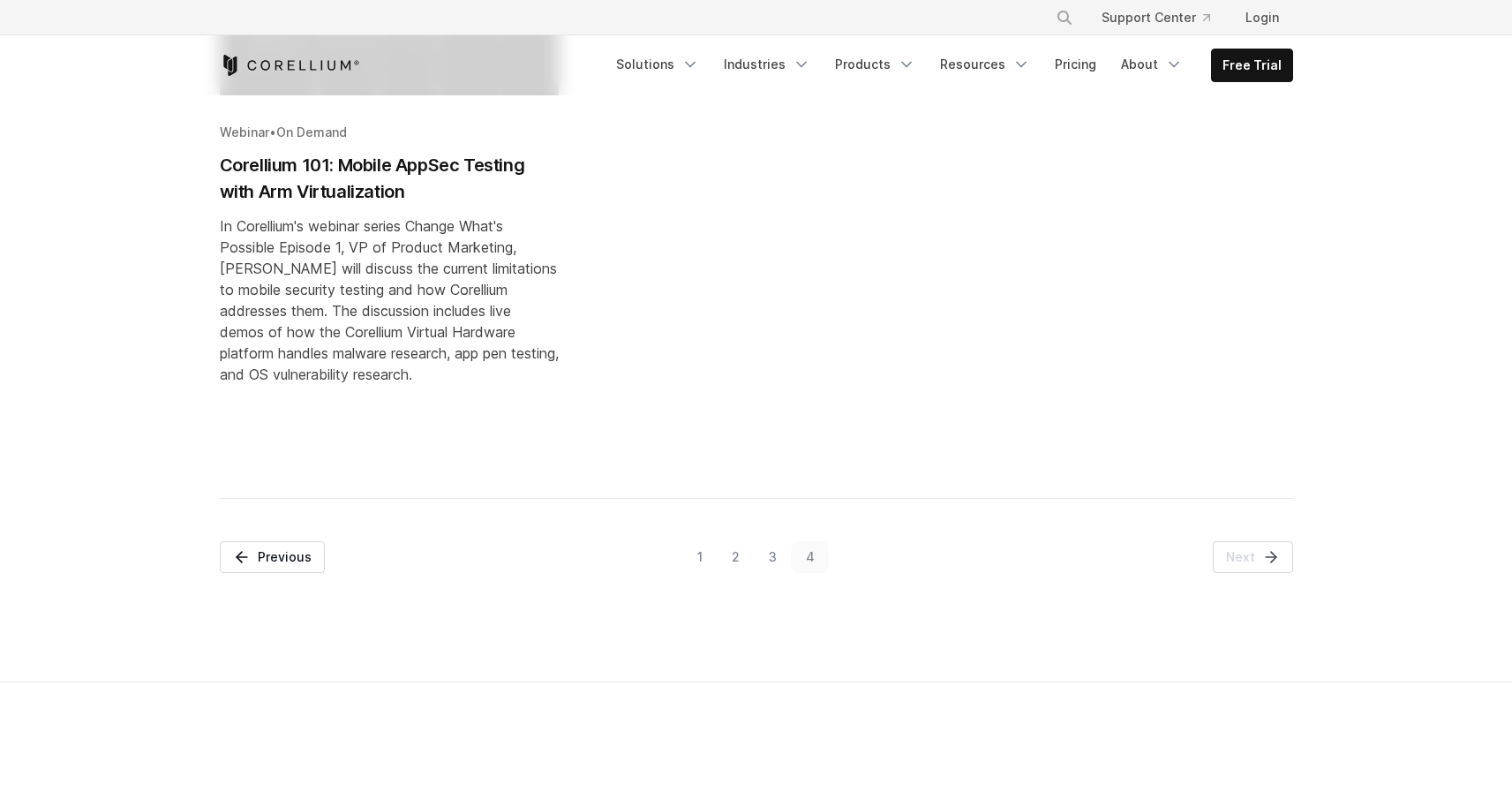
click at [772, 561] on link "3" at bounding box center [773, 556] width 37 height 31
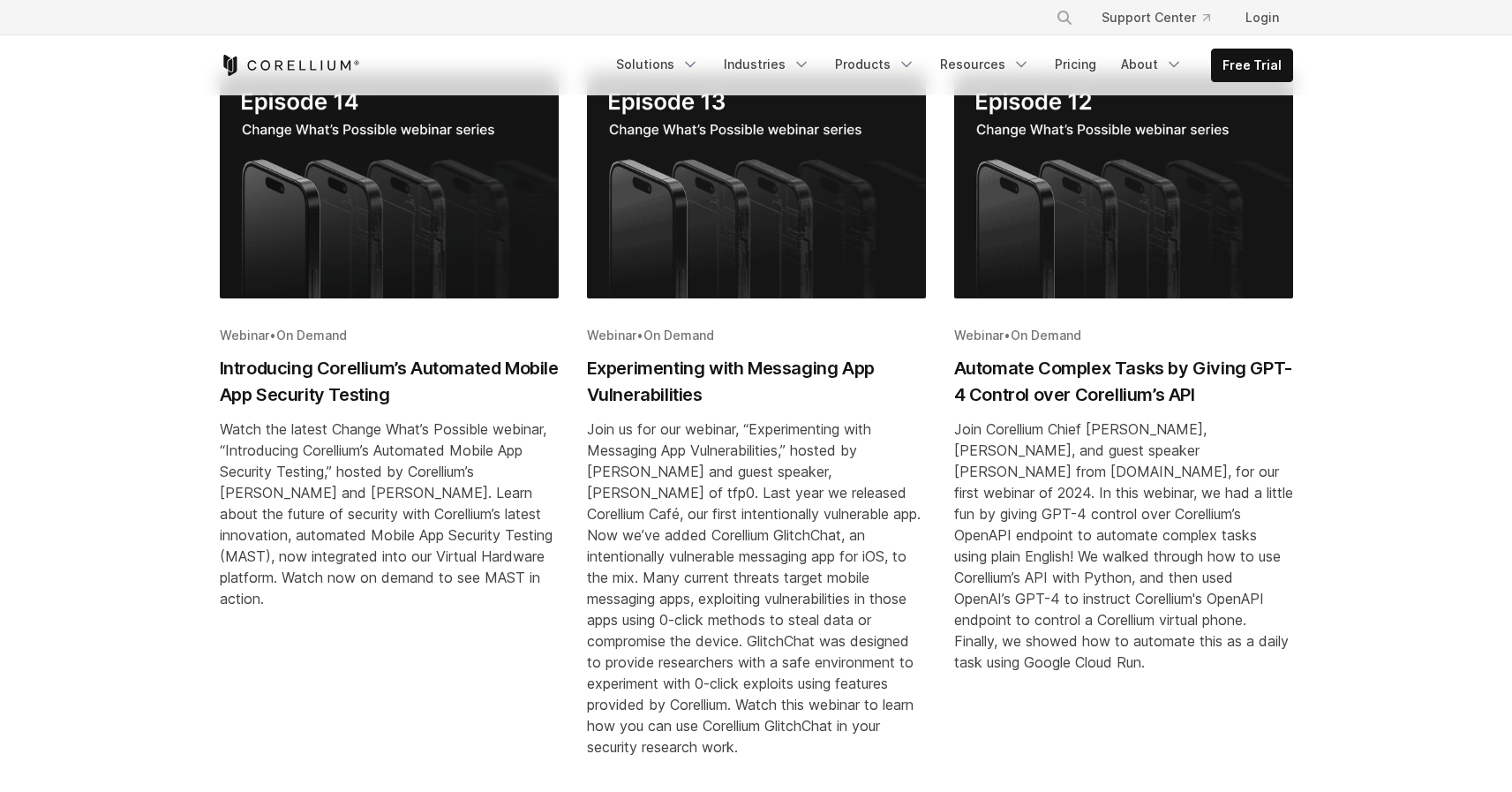
scroll to position [374, 0]
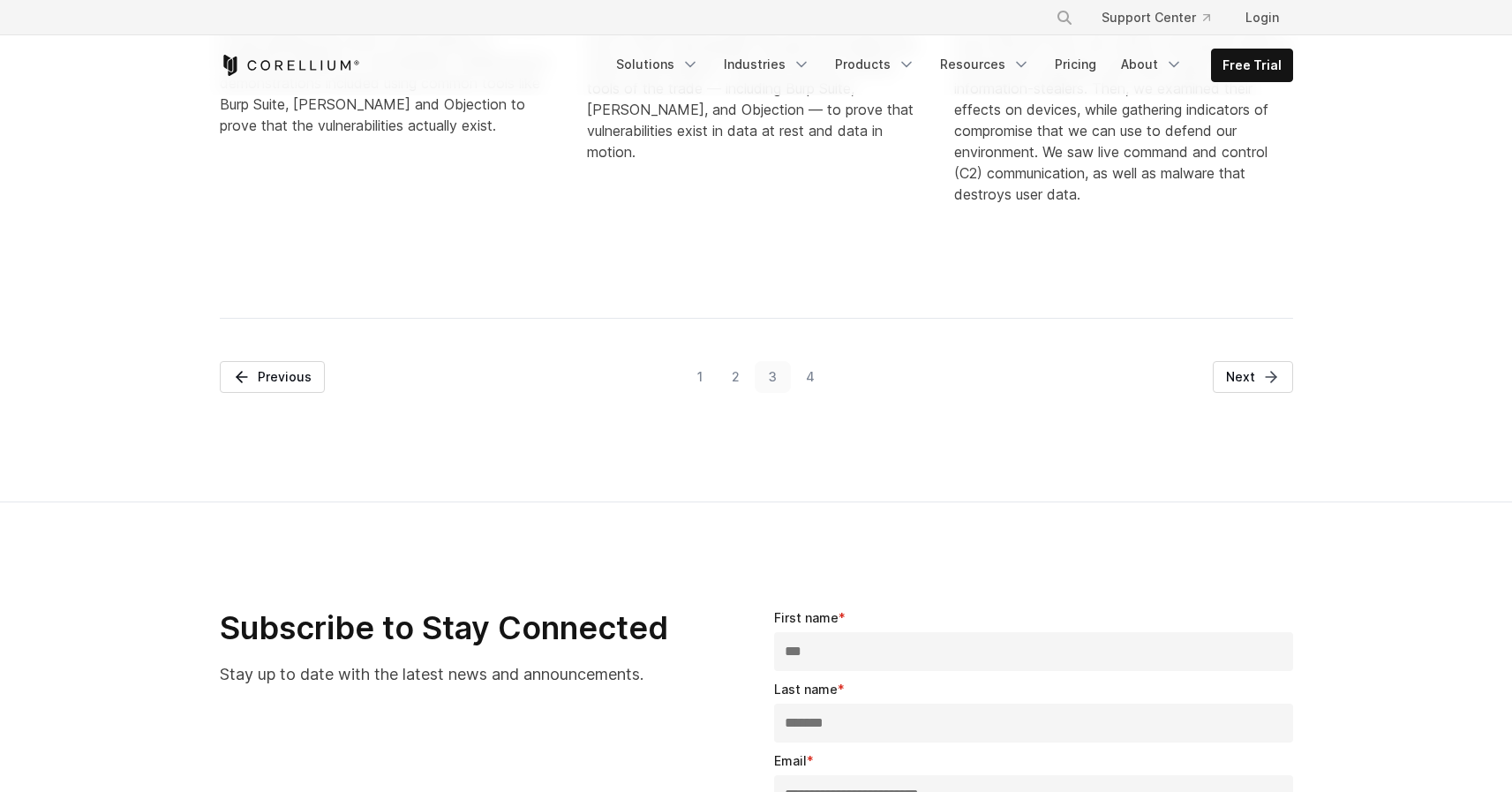
click at [743, 383] on link "2" at bounding box center [735, 376] width 37 height 31
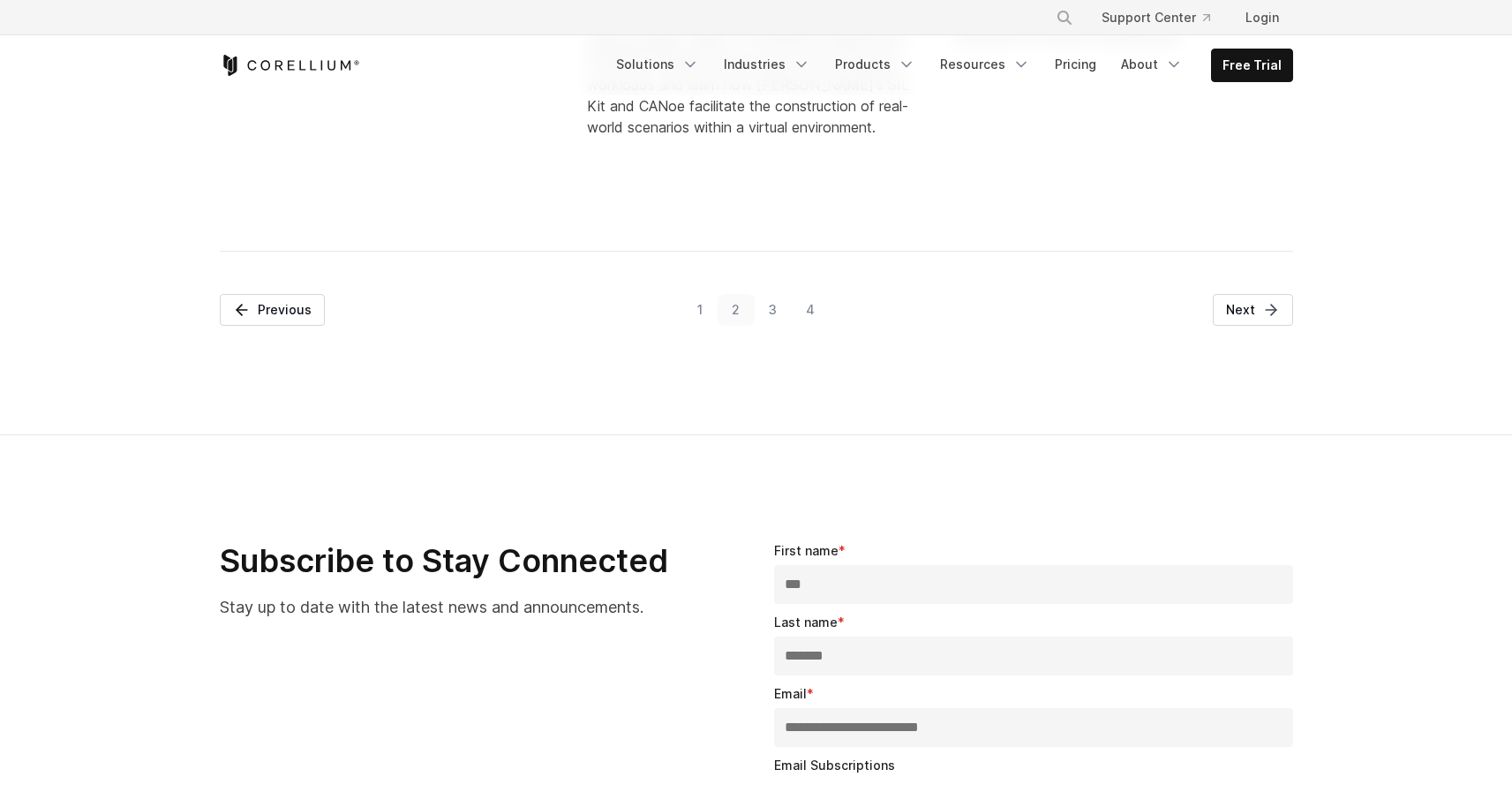
scroll to position [1412, 0]
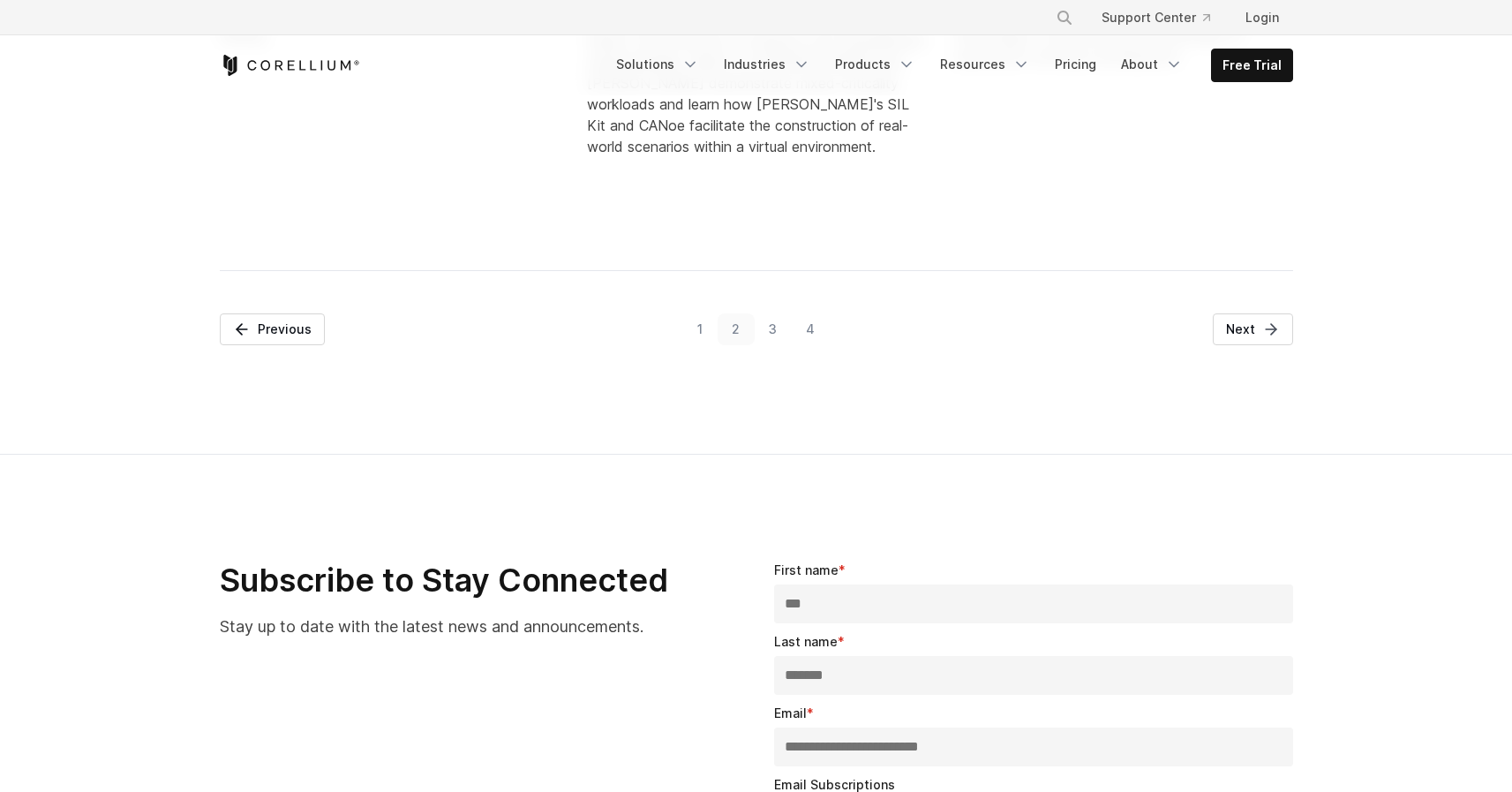
click at [694, 330] on link "1" at bounding box center [700, 328] width 34 height 31
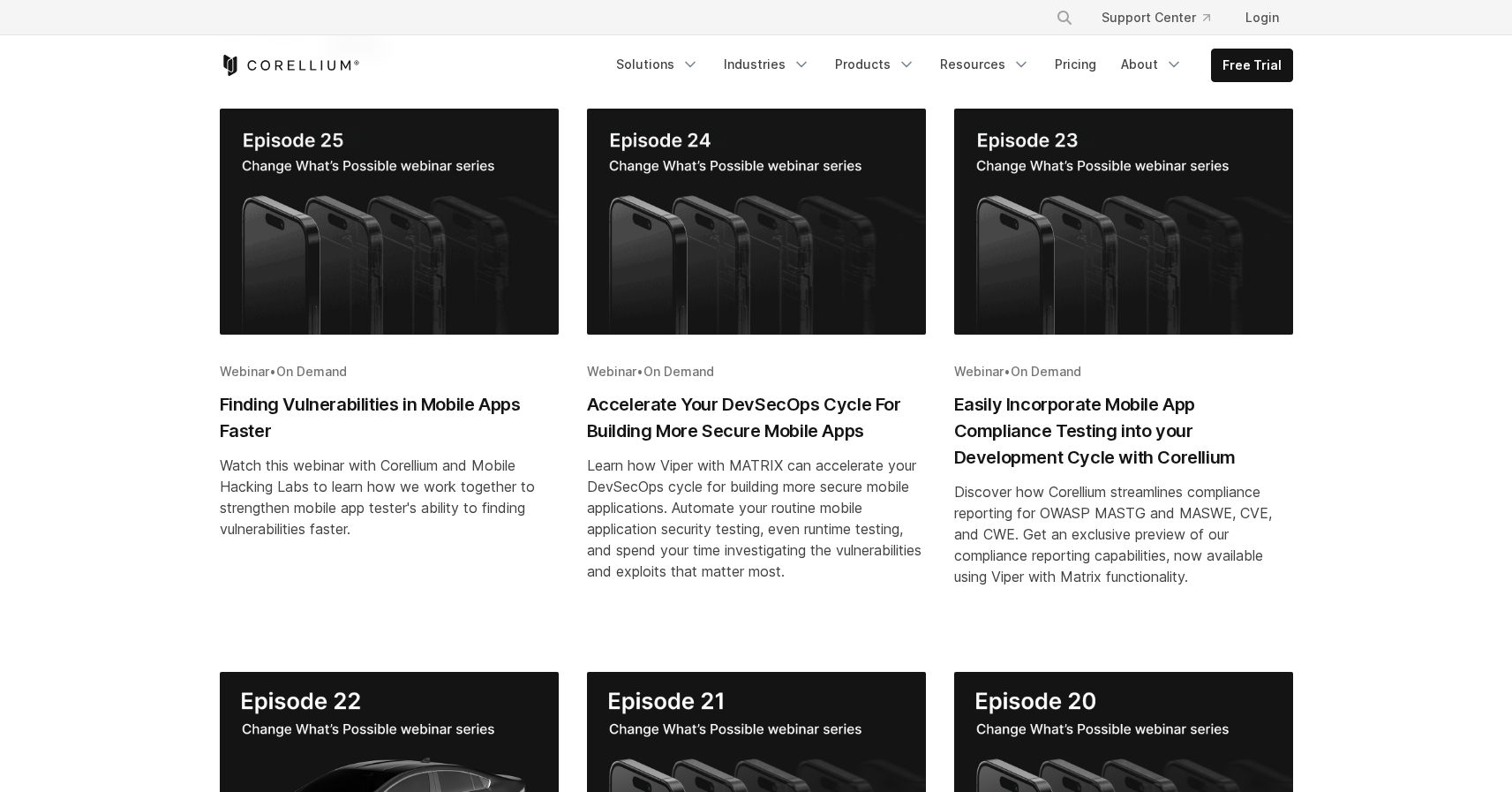
scroll to position [301, 0]
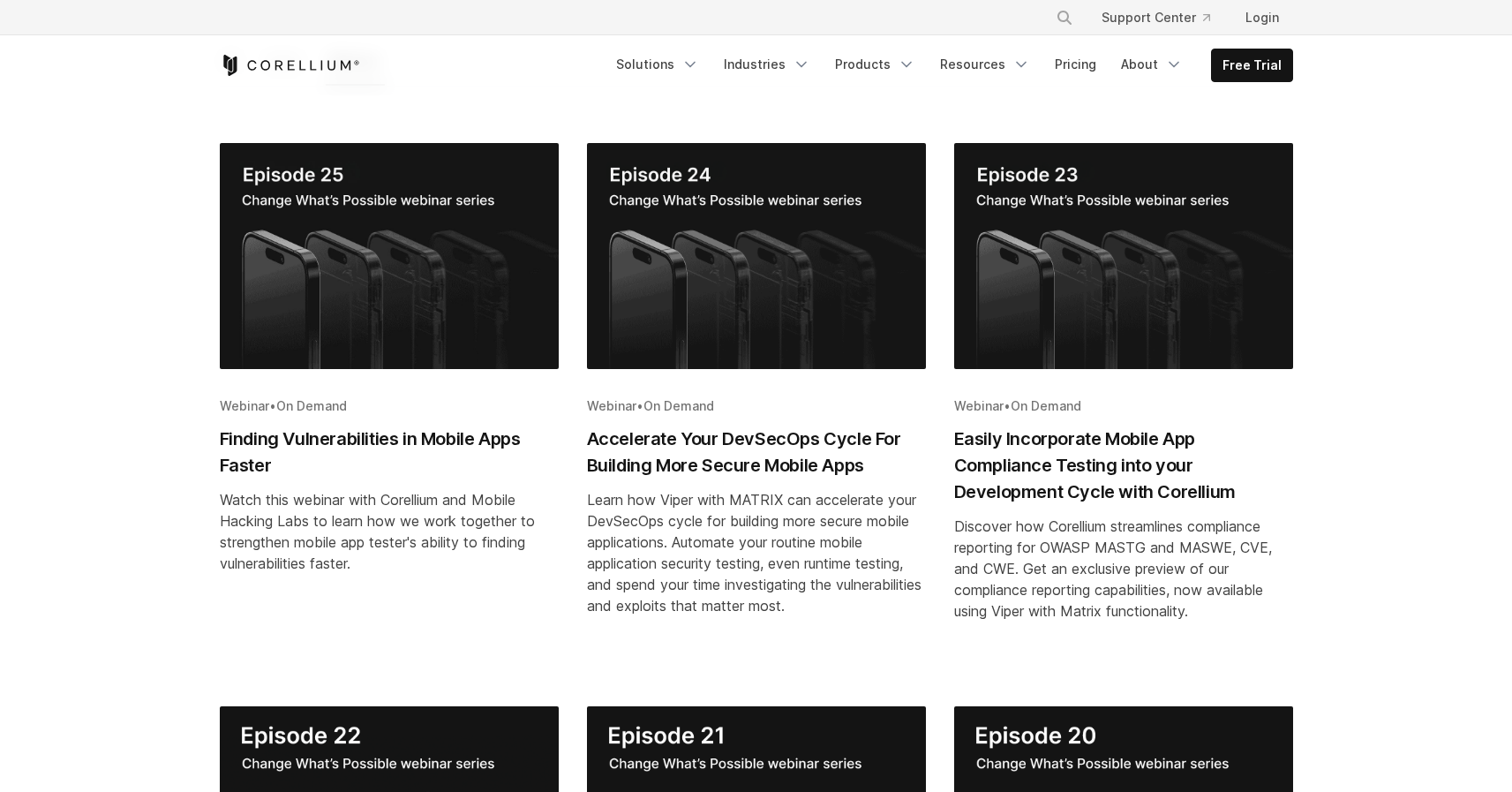
click at [466, 430] on h2 "Finding Vulnerabilities in Mobile Apps Faster" at bounding box center [388, 452] width 339 height 53
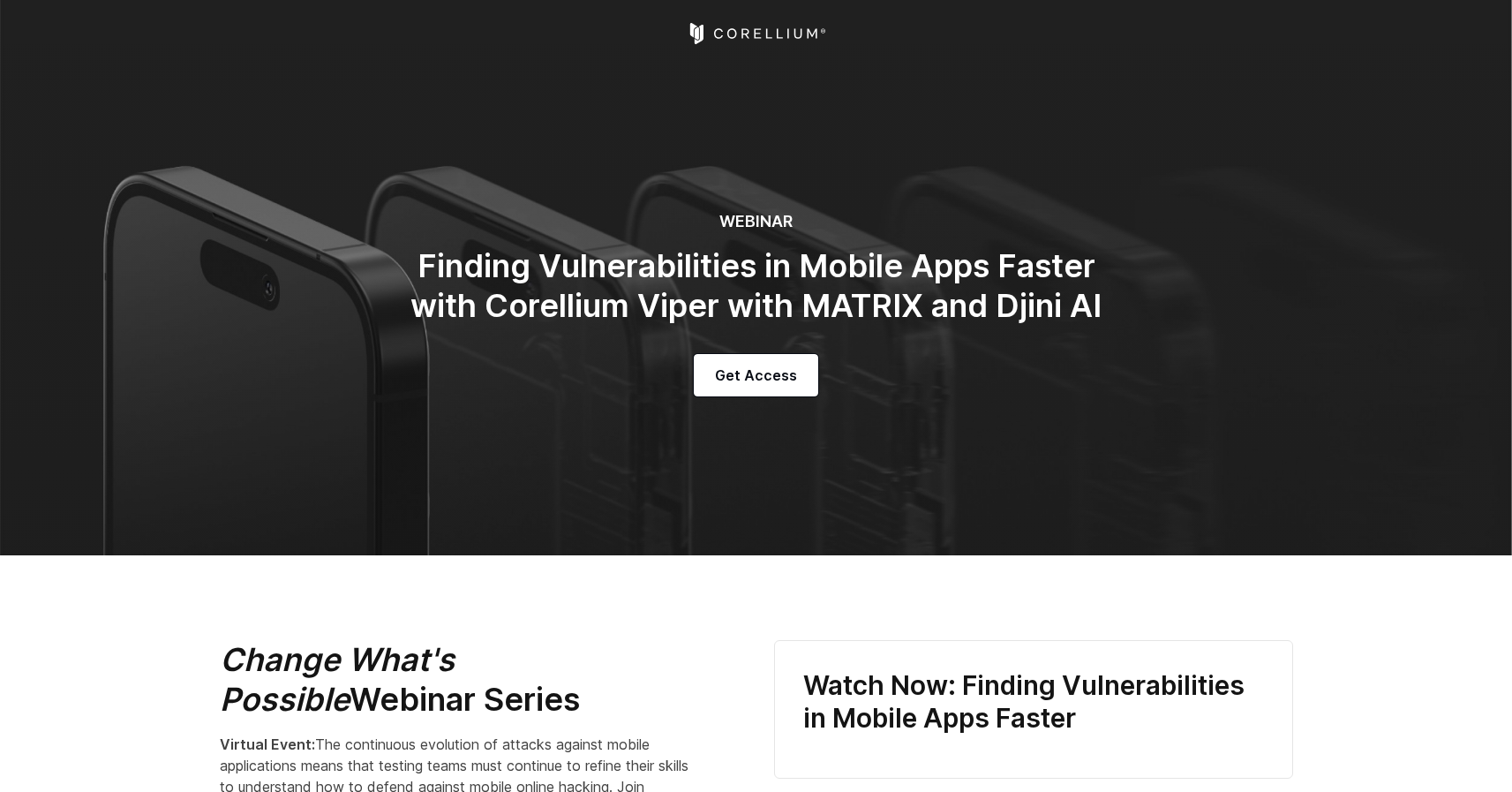
select select "**********"
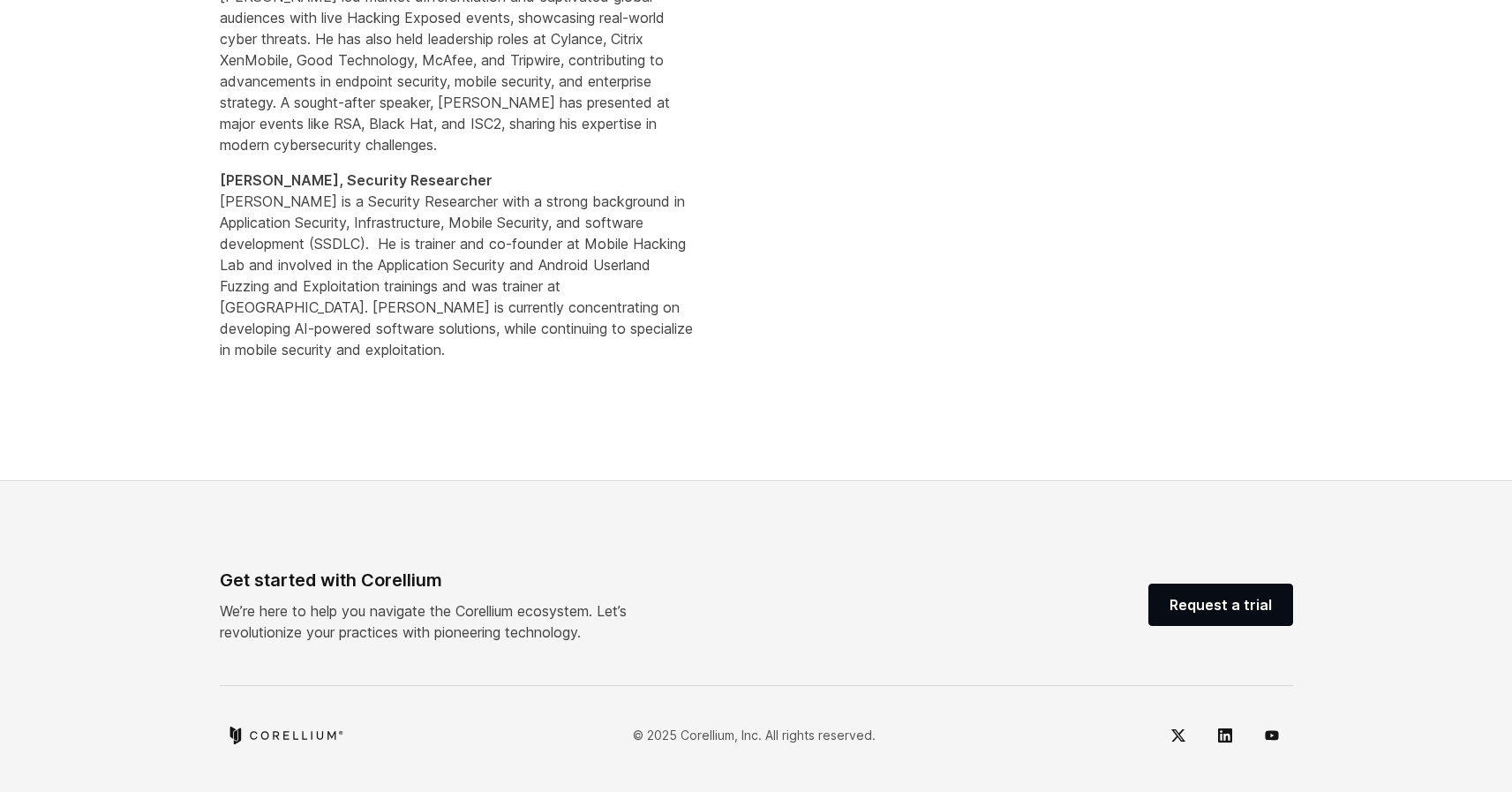
scroll to position [939, 0]
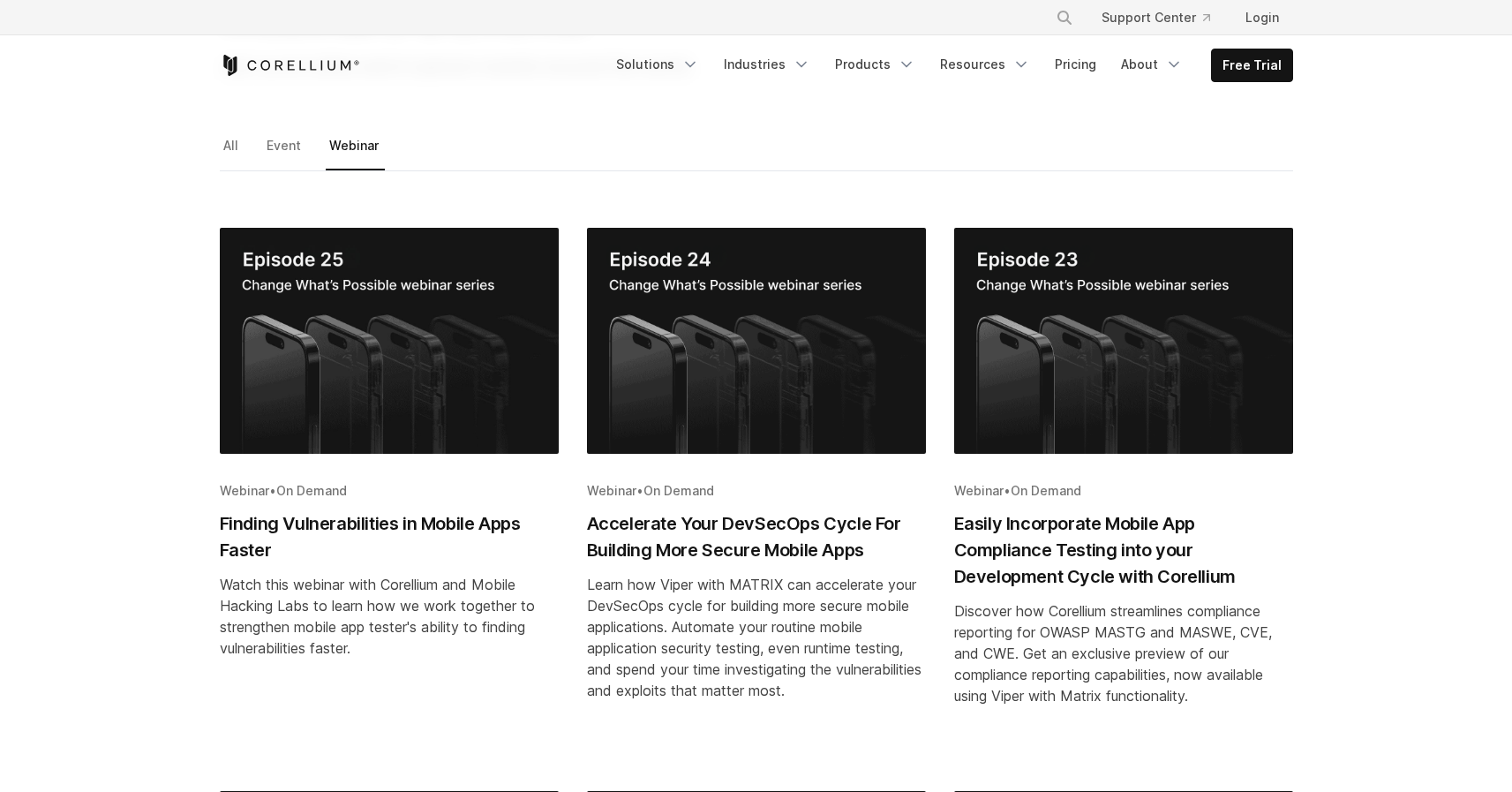
scroll to position [2, 0]
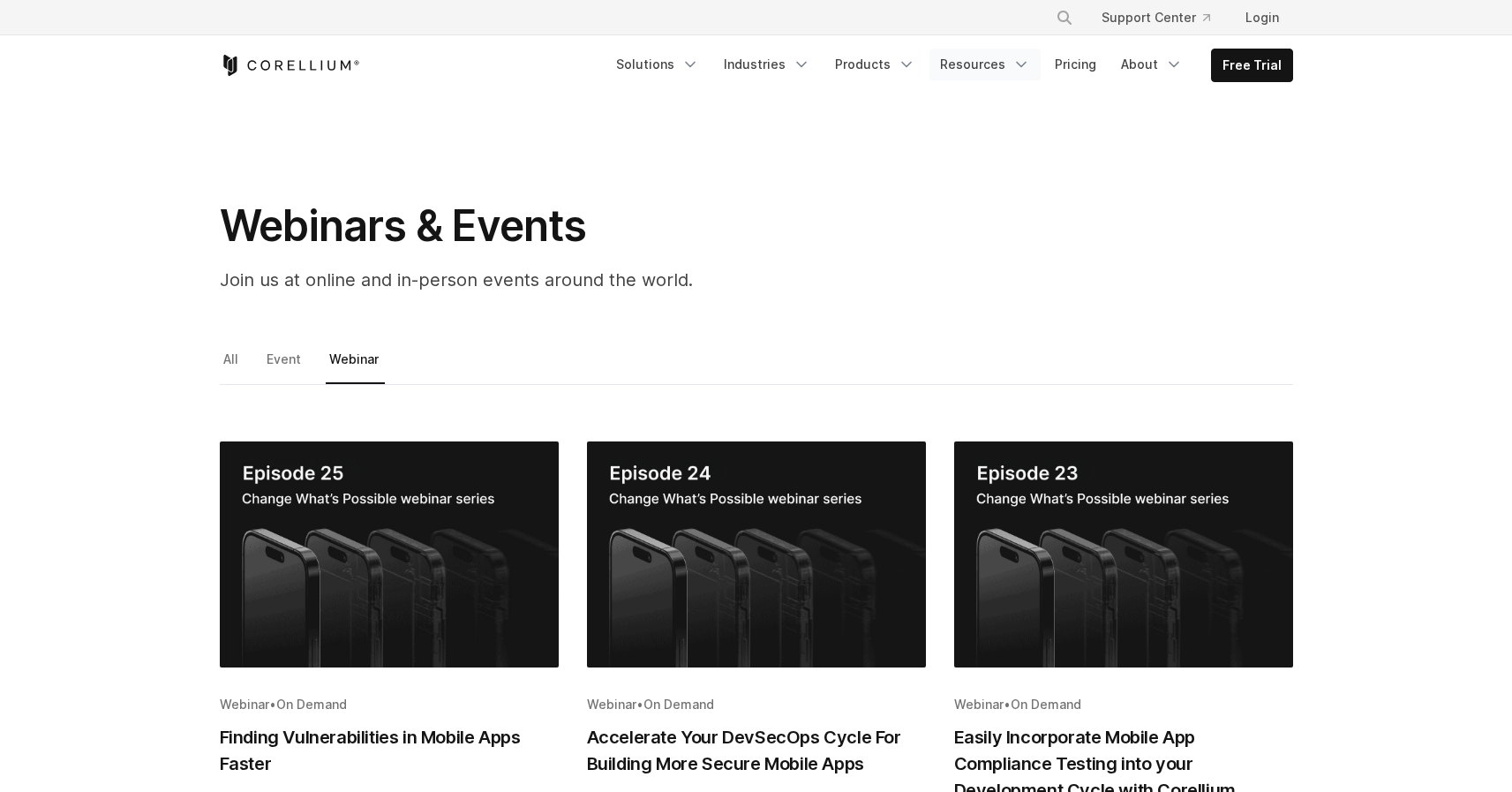
click at [985, 61] on link "Resources" at bounding box center [984, 64] width 112 height 31
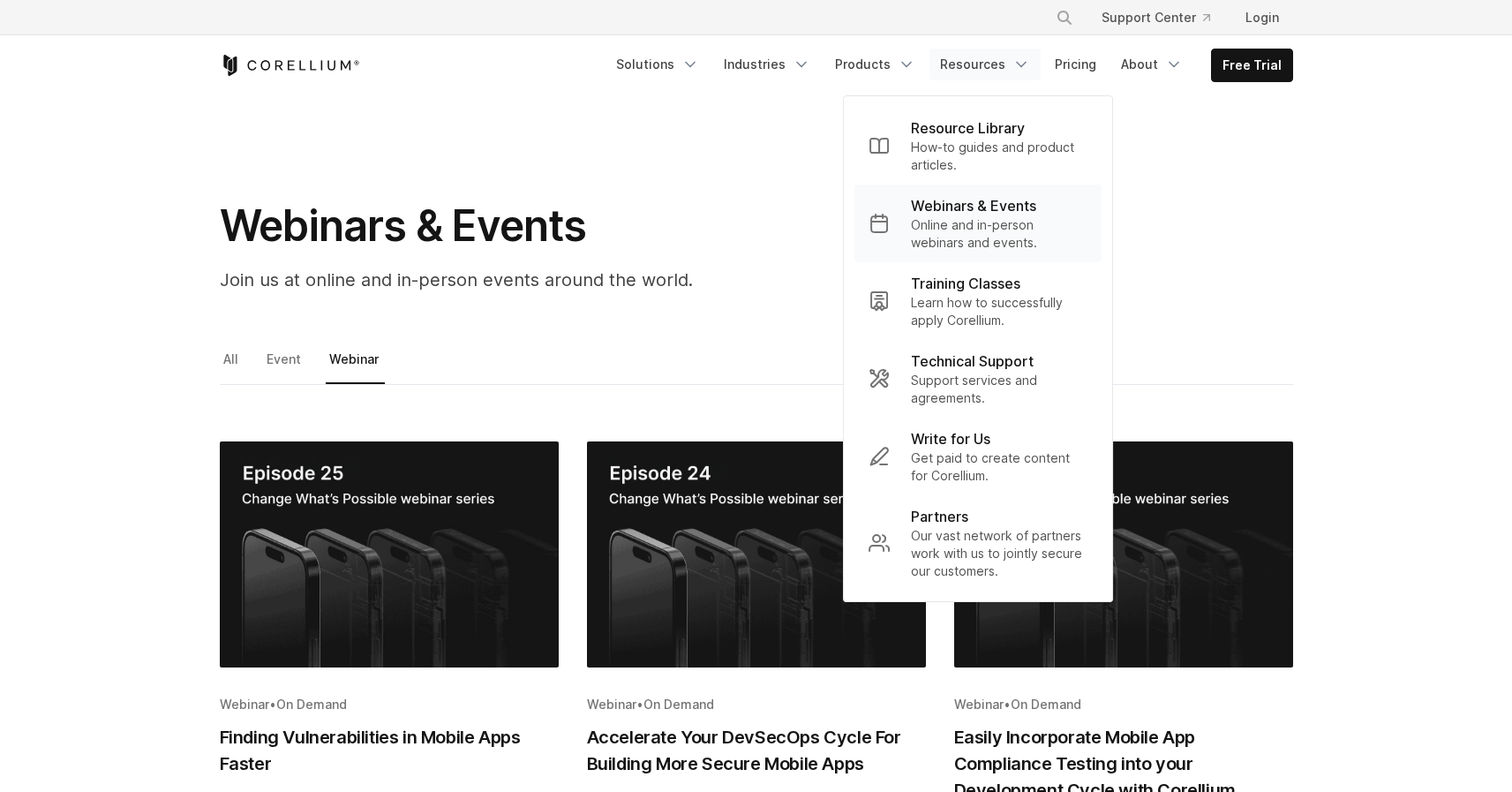
click at [998, 217] on p "Online and in-person webinars and events." at bounding box center [999, 234] width 176 height 35
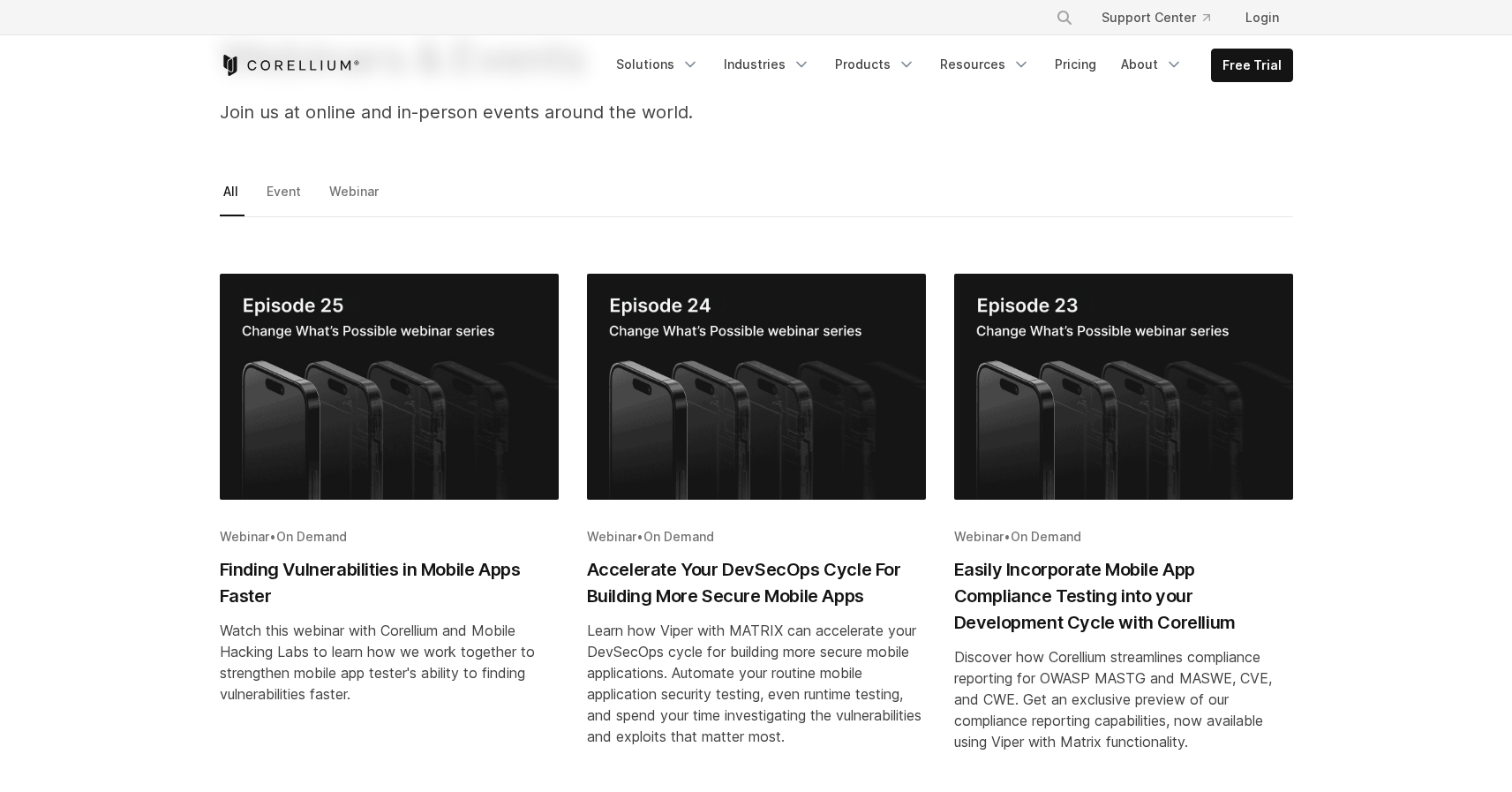
scroll to position [1022, 0]
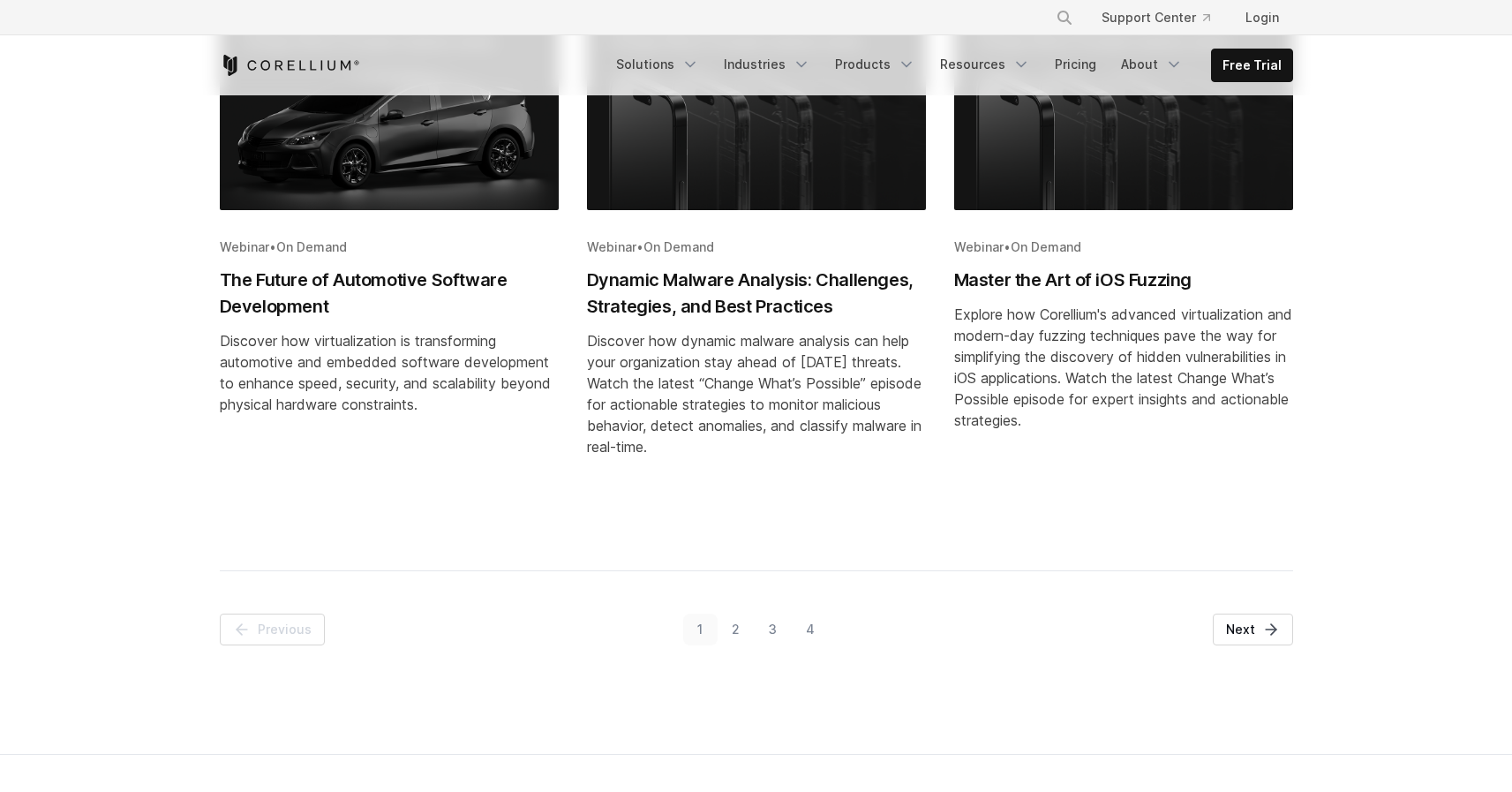
click at [807, 633] on link "4" at bounding box center [810, 629] width 38 height 31
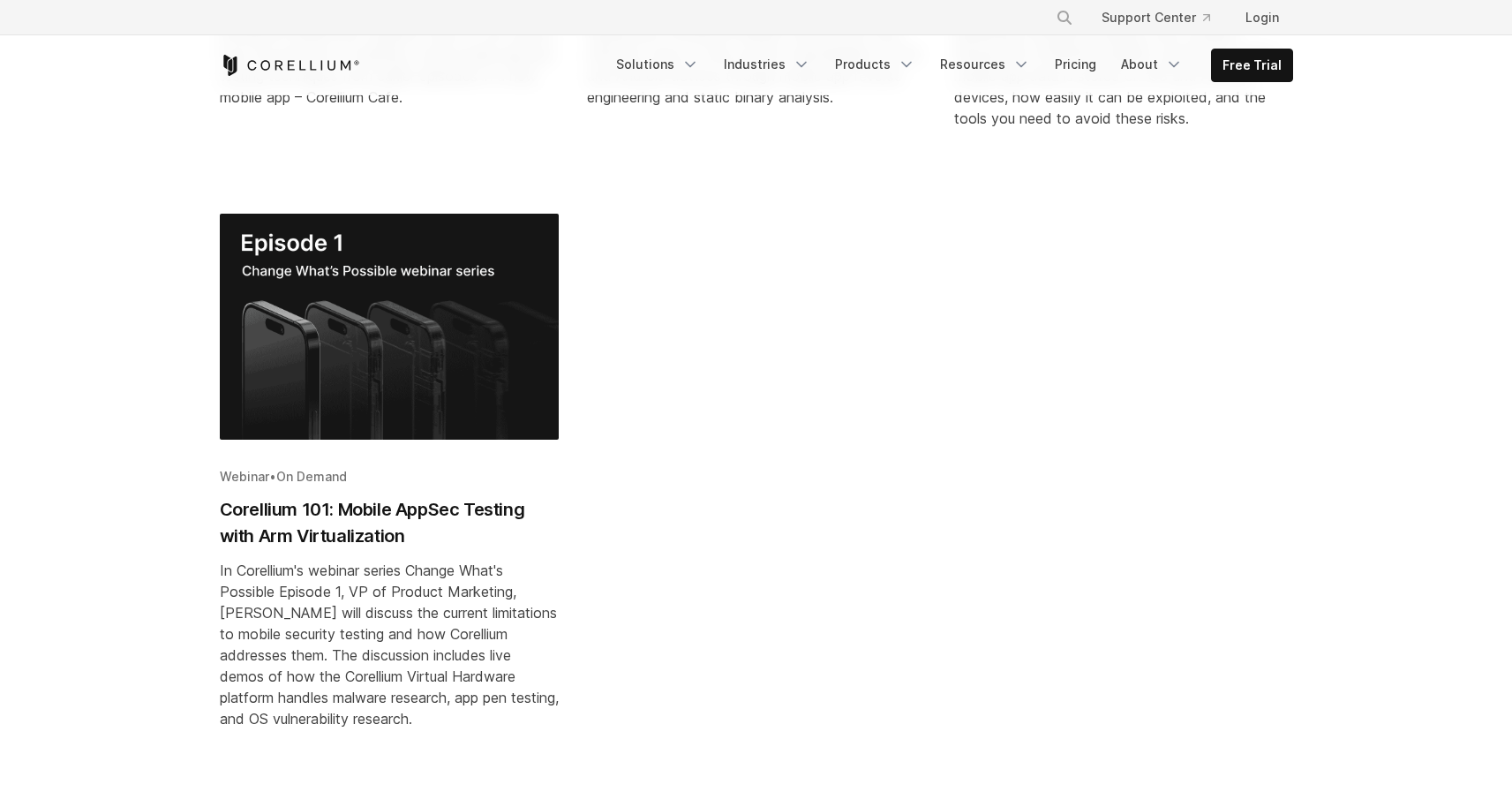
scroll to position [833, 0]
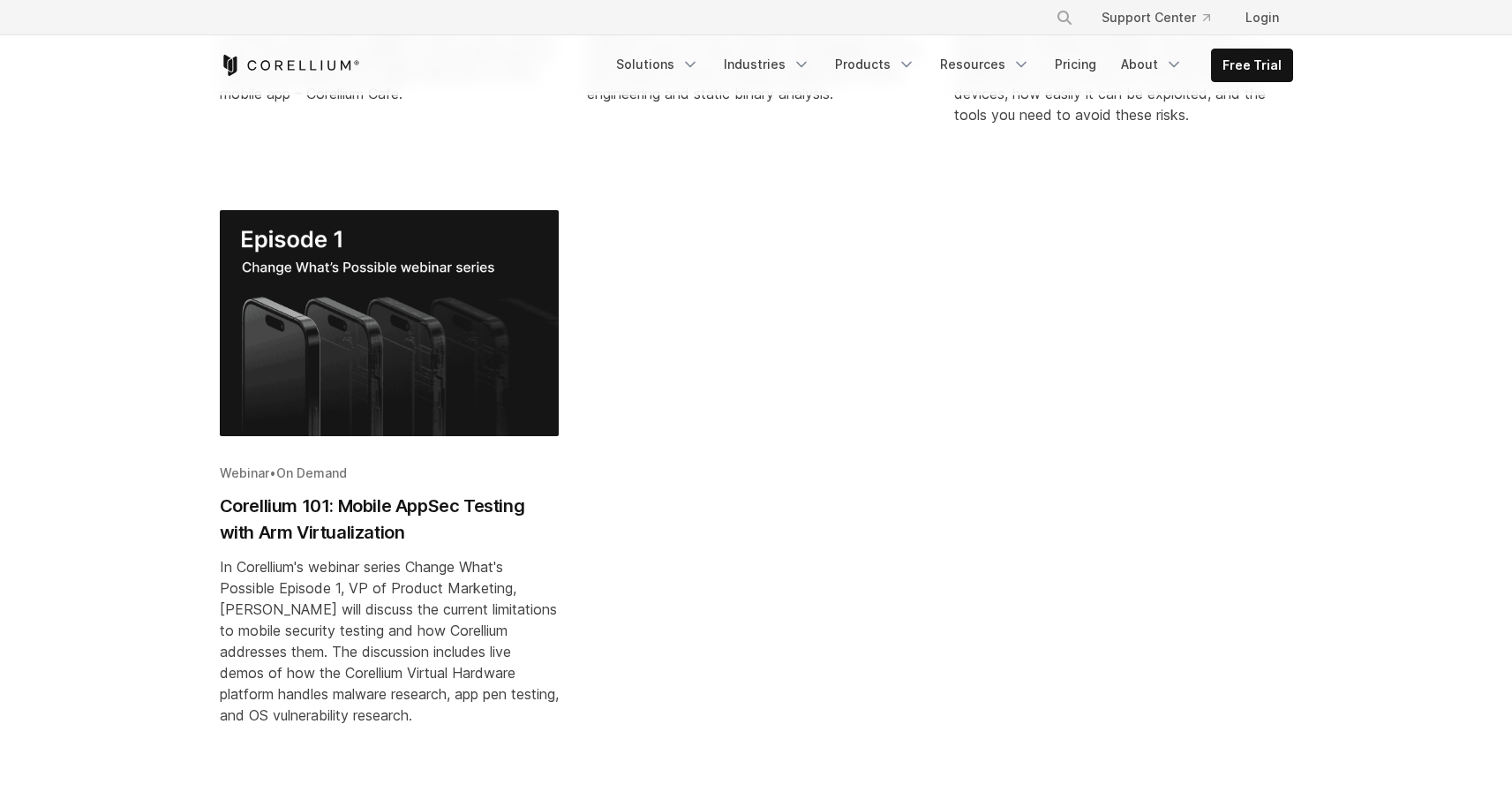
click at [438, 415] on img "Blog post summary: Corellium 101: Mobile AppSec Testing with Arm Virtualization" at bounding box center [388, 323] width 339 height 226
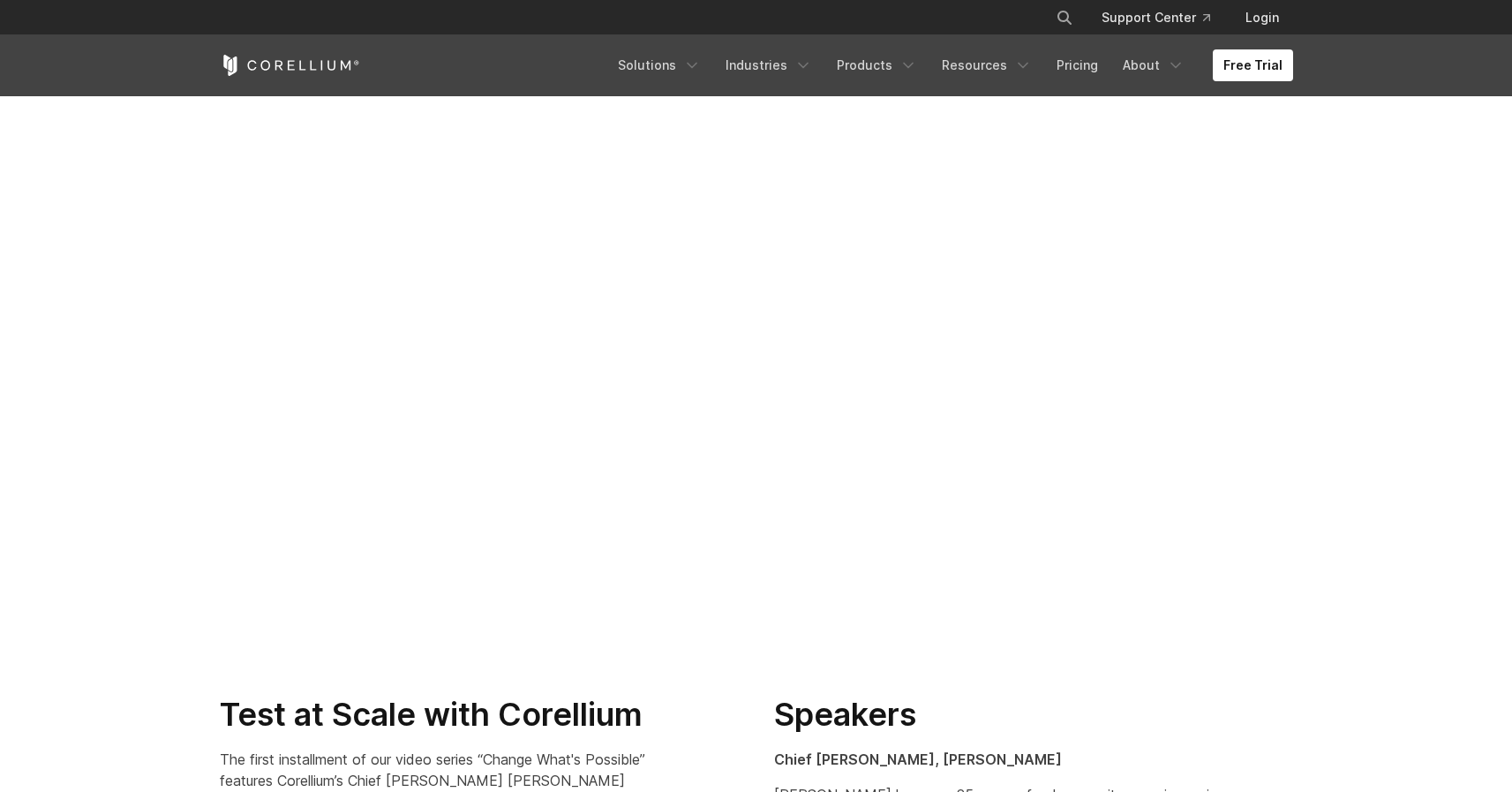
scroll to position [486, 0]
